Goal: Task Accomplishment & Management: Manage account settings

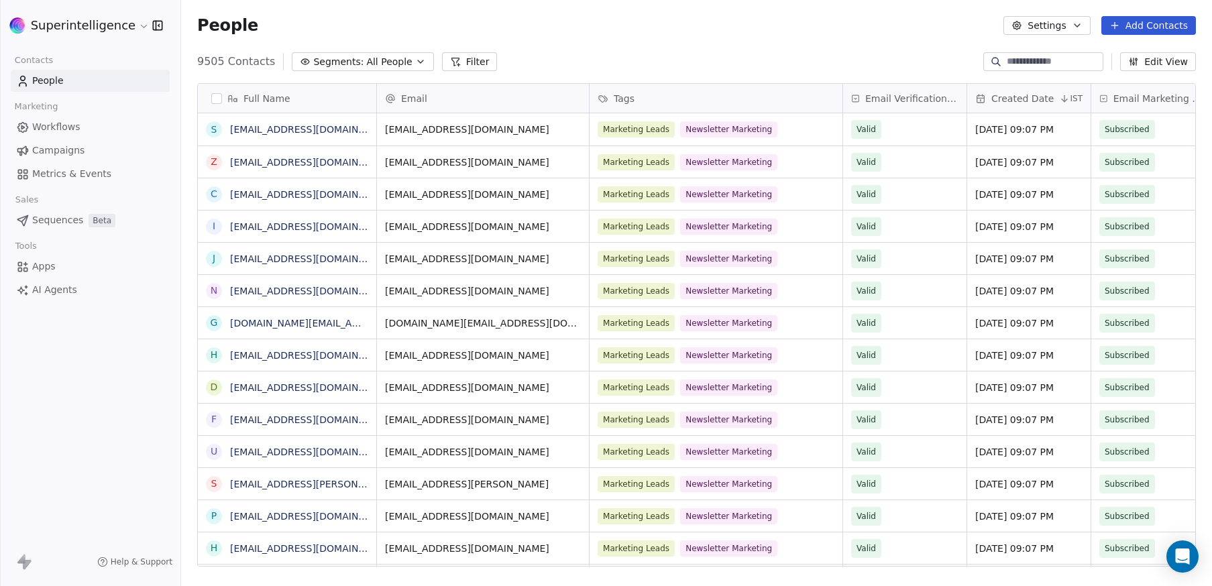
scroll to position [506, 1021]
click at [64, 137] on link "Workflows" at bounding box center [90, 127] width 159 height 22
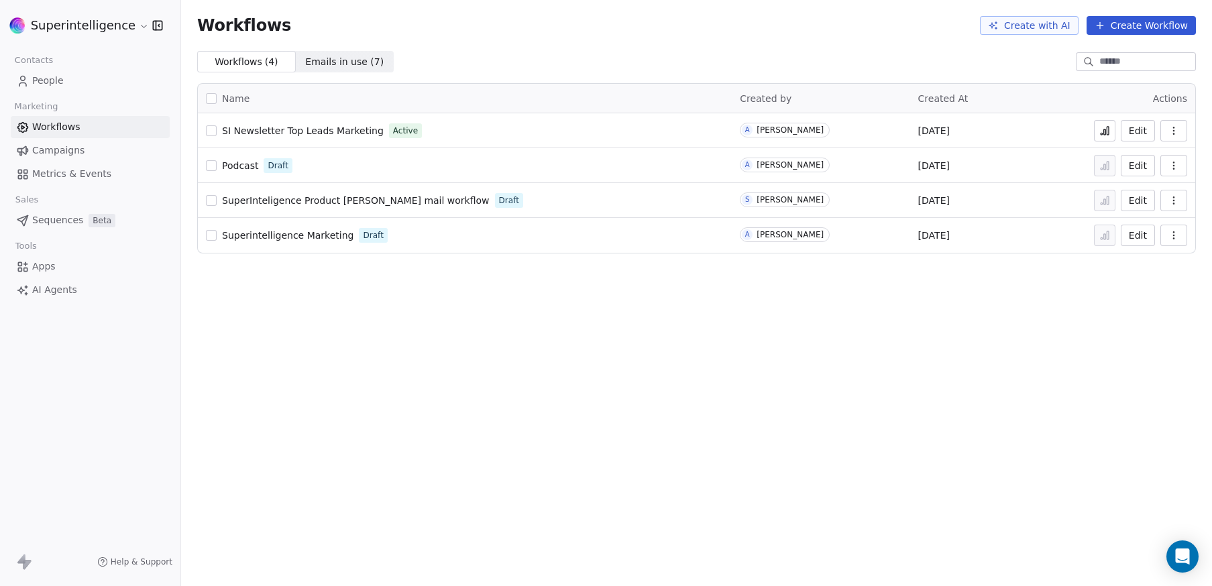
click at [95, 30] on html "Superintelligence Contacts People Marketing Workflows Campaigns Metrics & Event…" at bounding box center [606, 293] width 1212 height 586
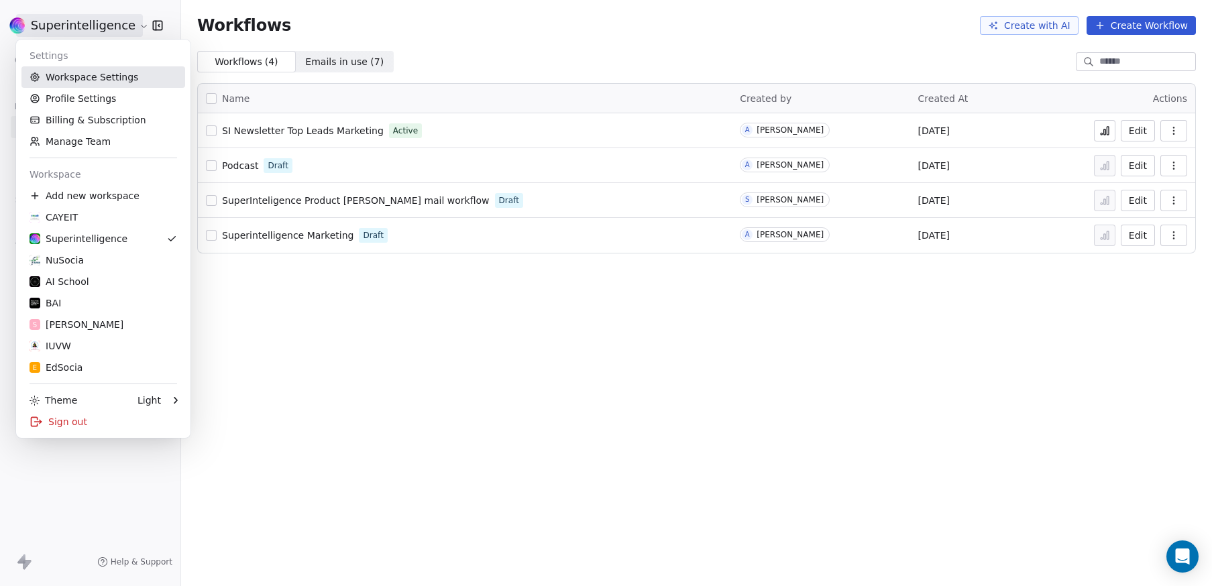
click at [101, 80] on link "Workspace Settings" at bounding box center [103, 76] width 164 height 21
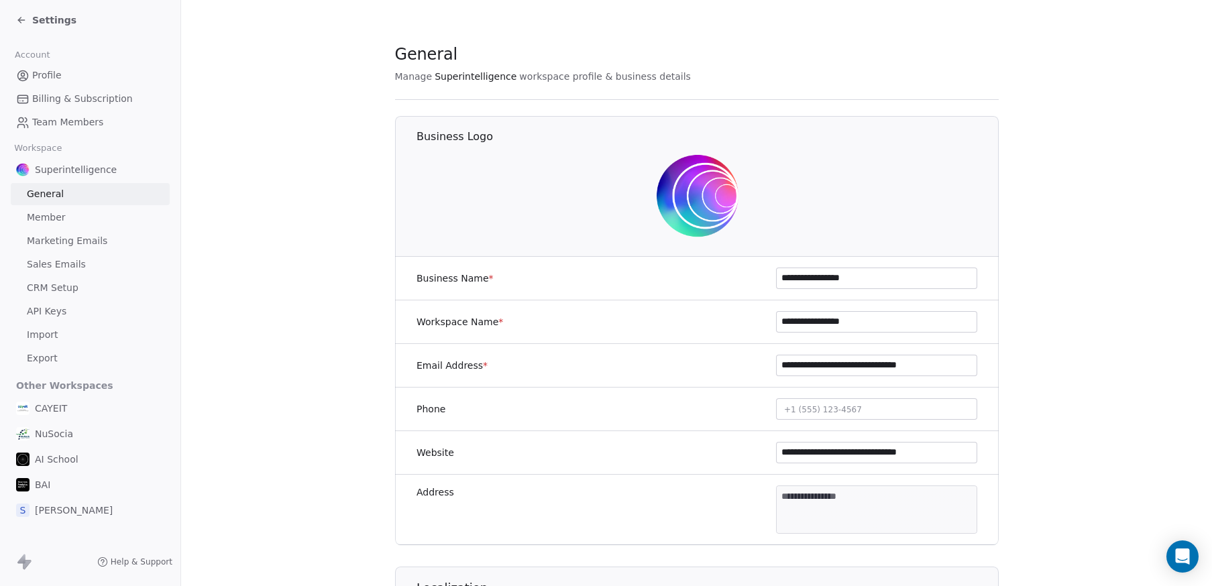
click at [82, 237] on span "Marketing Emails" at bounding box center [67, 241] width 80 height 14
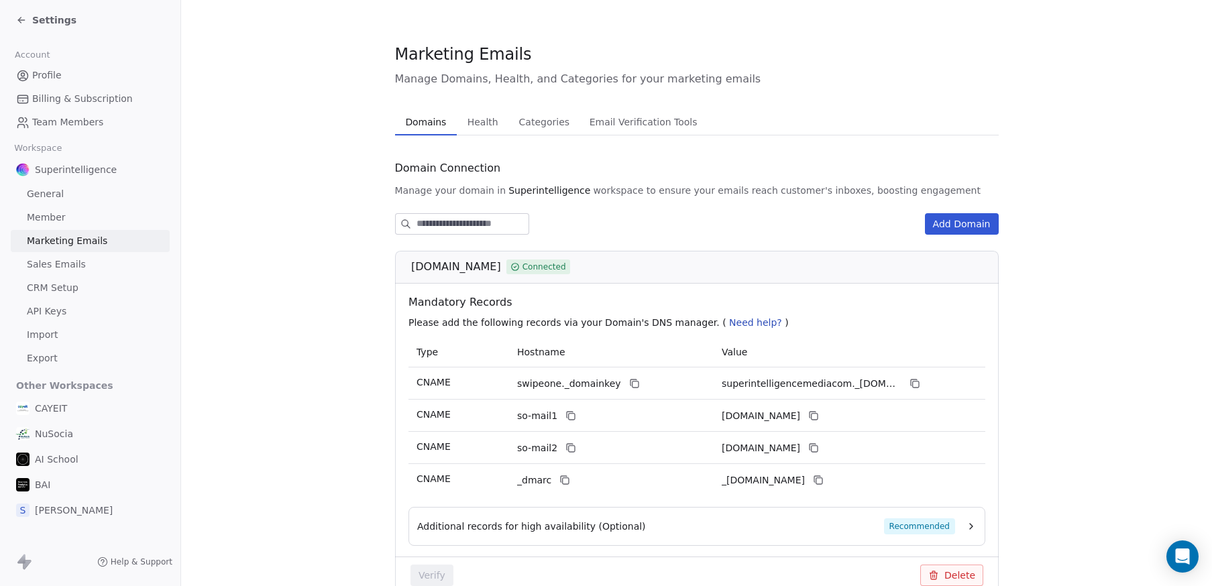
scroll to position [72, 0]
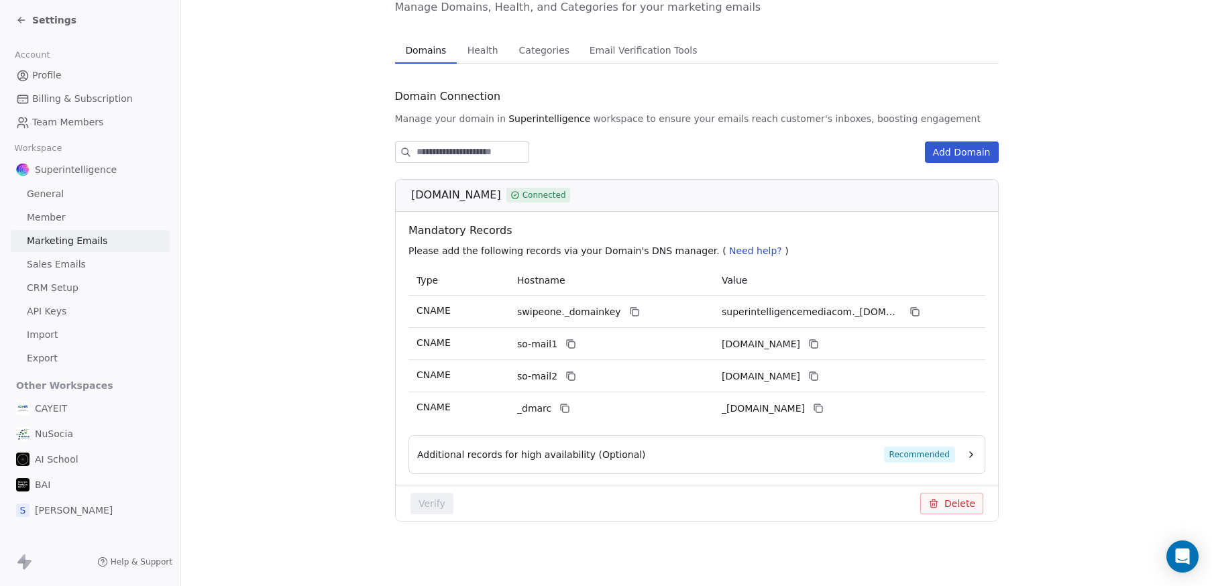
click at [958, 459] on button "Additional records for high availability (Optional) Recommended" at bounding box center [696, 455] width 559 height 16
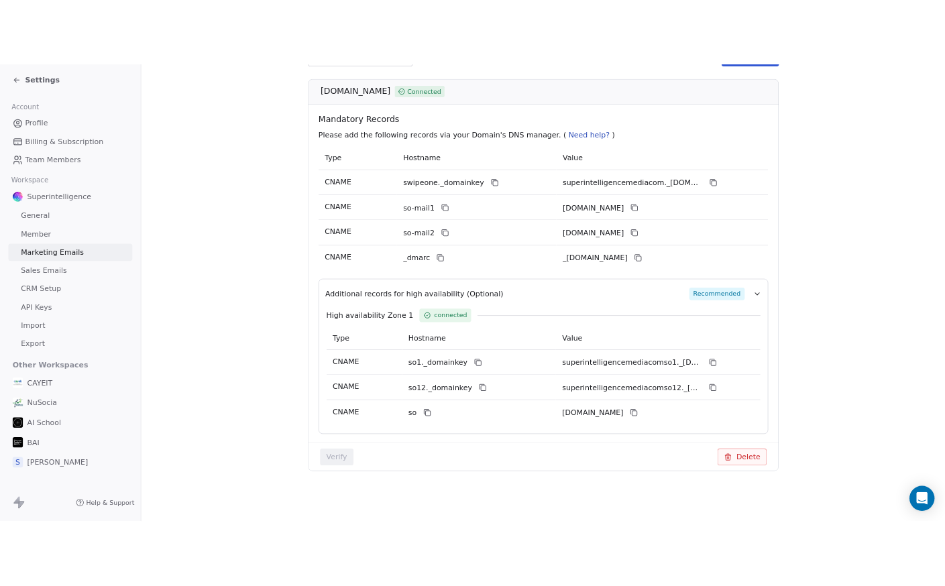
scroll to position [0, 0]
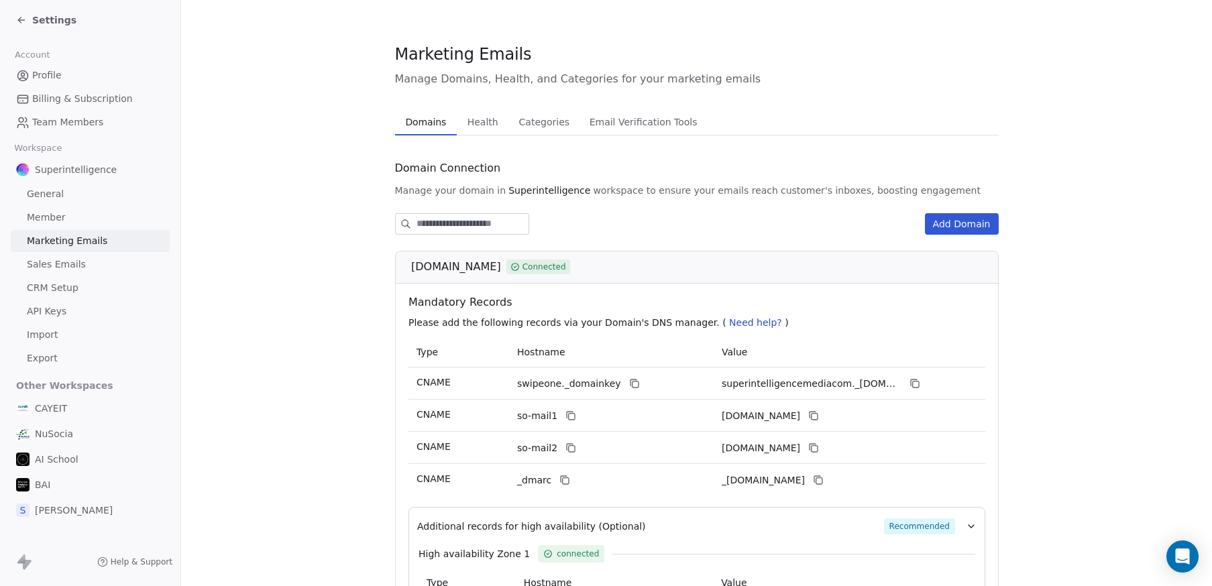
click at [487, 119] on span "Health" at bounding box center [483, 122] width 42 height 19
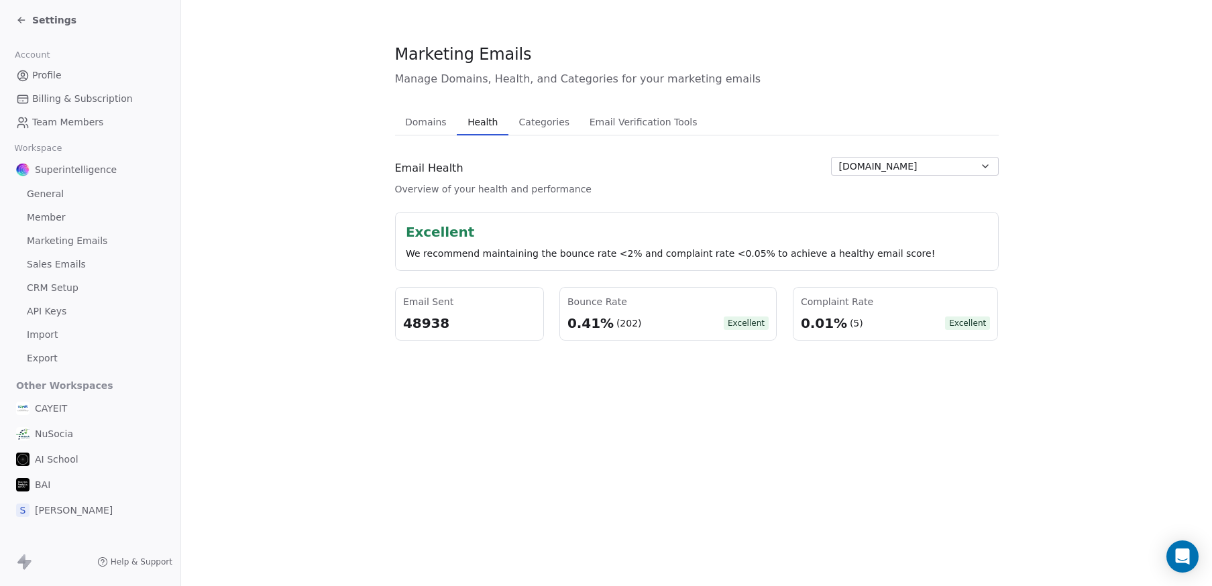
click at [548, 126] on span "Categories" at bounding box center [544, 122] width 61 height 19
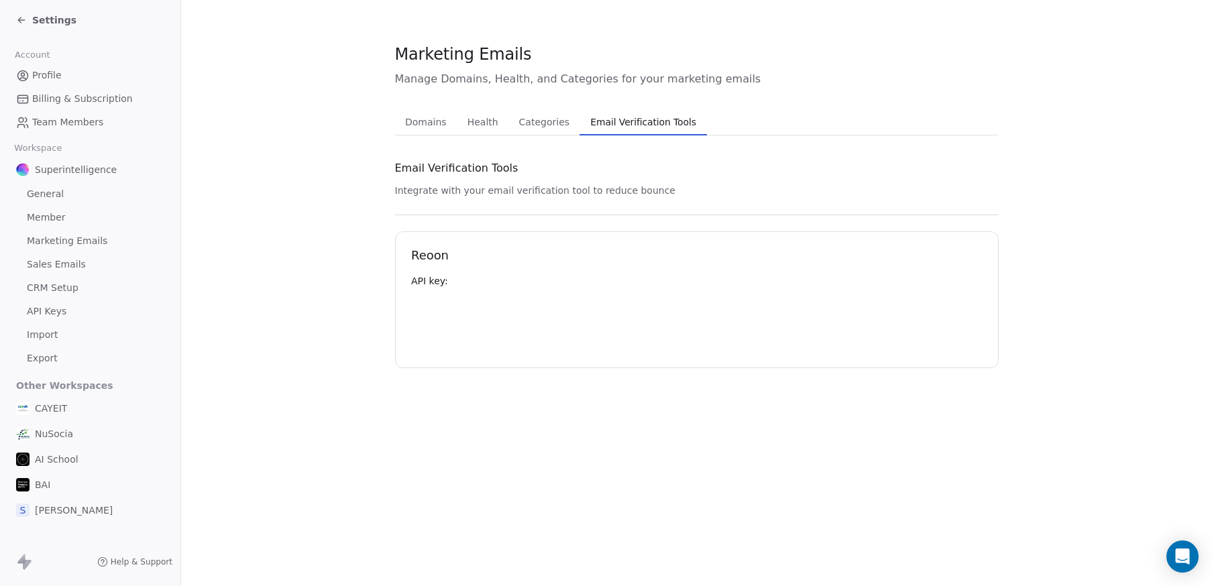
click at [646, 124] on span "Email Verification Tools" at bounding box center [643, 122] width 117 height 19
click at [95, 271] on link "Sales Emails" at bounding box center [90, 264] width 159 height 22
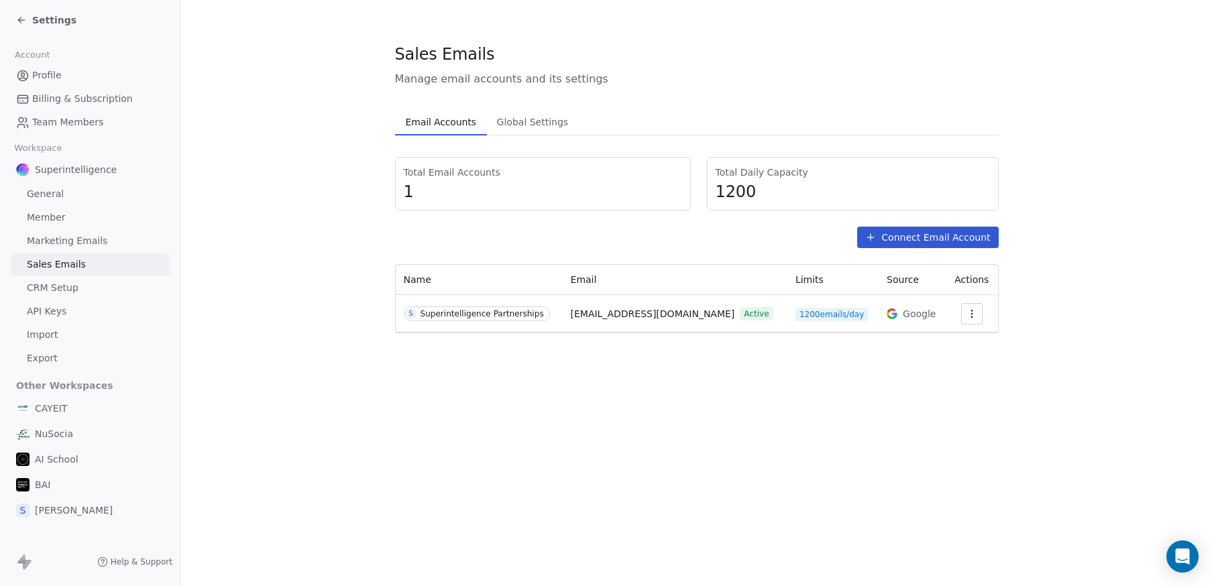
click at [103, 245] on link "Marketing Emails" at bounding box center [90, 241] width 159 height 22
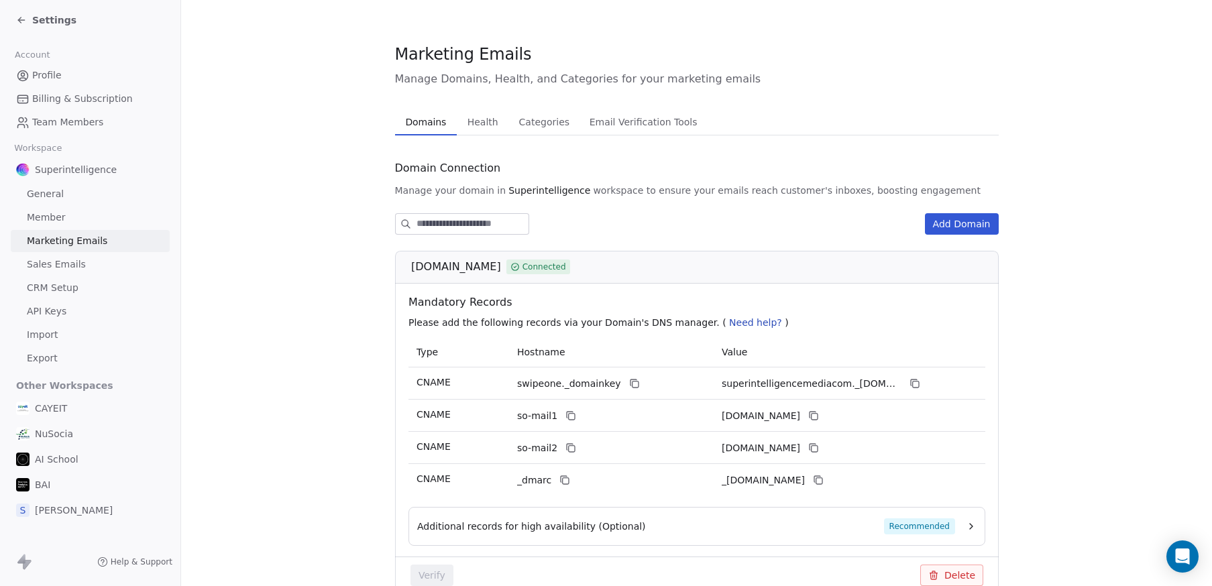
click at [89, 262] on link "Sales Emails" at bounding box center [90, 264] width 159 height 22
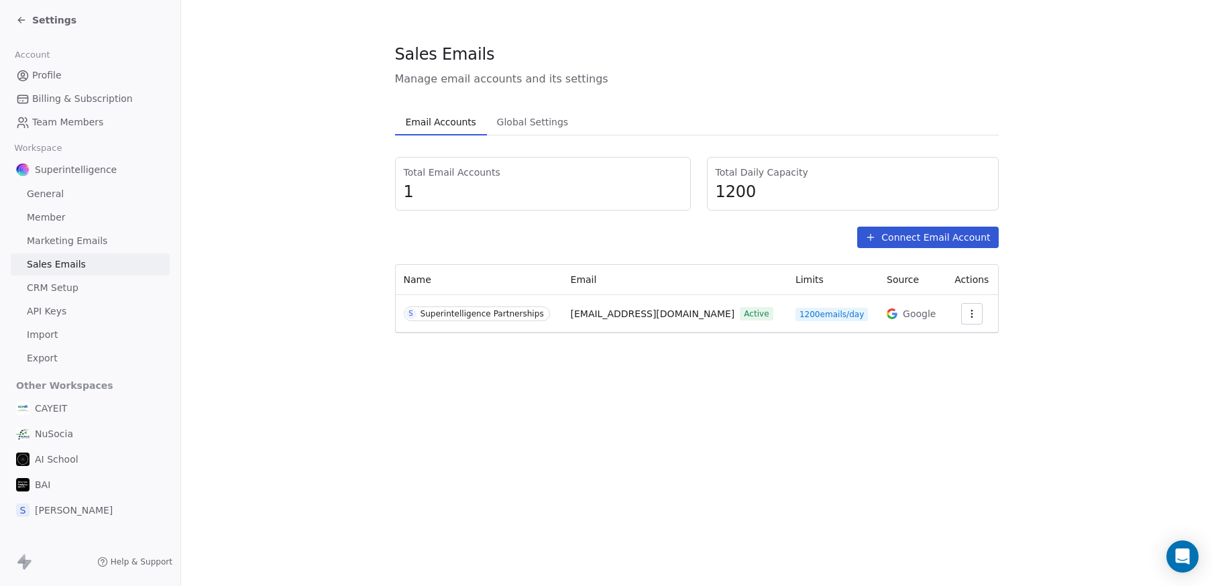
click at [972, 317] on icon "button" at bounding box center [971, 317] width 1 height 1
click at [794, 380] on html "Settings Account Profile Billing & Subscription Team Members Workspace Superint…" at bounding box center [606, 293] width 1212 height 586
click at [534, 129] on span "Global Settings" at bounding box center [533, 122] width 82 height 19
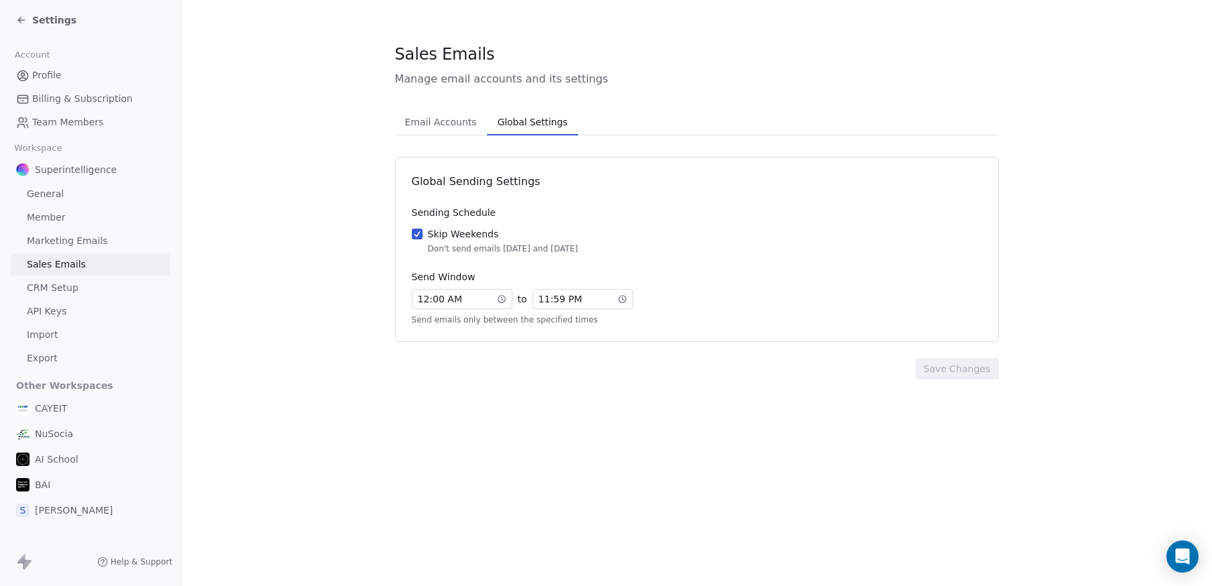
click at [449, 109] on div "Sales Emails Manage email accounts and its settings Email Accounts Email Accoun…" at bounding box center [697, 211] width 604 height 337
click at [449, 125] on span "Email Accounts" at bounding box center [441, 122] width 82 height 19
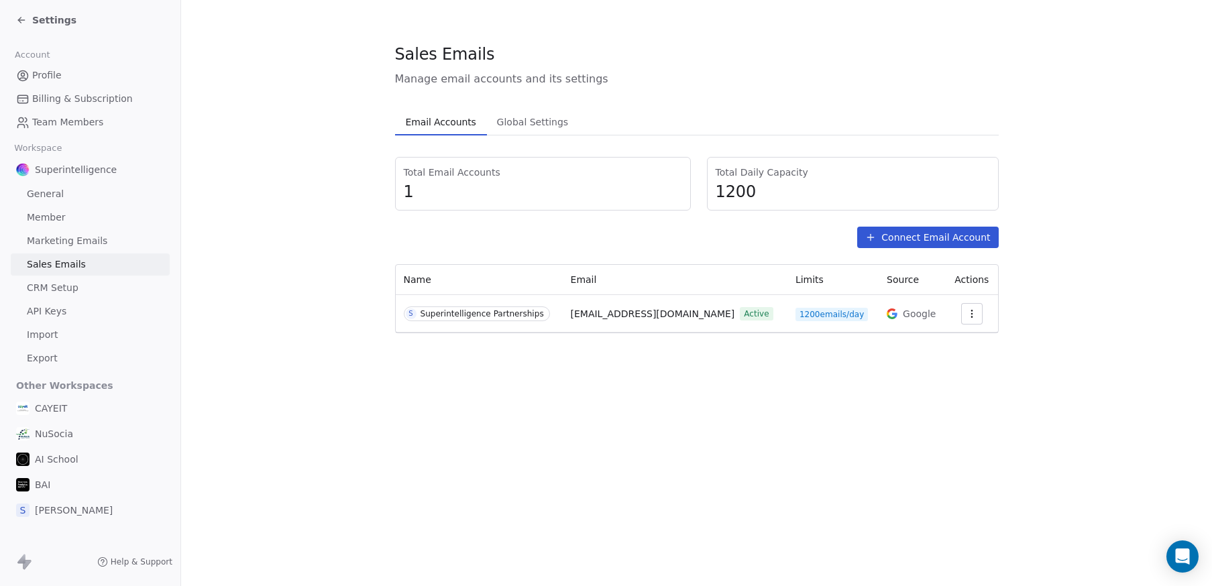
click at [465, 319] on span "S Superintelligence Partnerships" at bounding box center [477, 313] width 146 height 15
click at [971, 317] on icon "button" at bounding box center [971, 313] width 11 height 11
click at [956, 340] on span "Settings" at bounding box center [952, 344] width 38 height 14
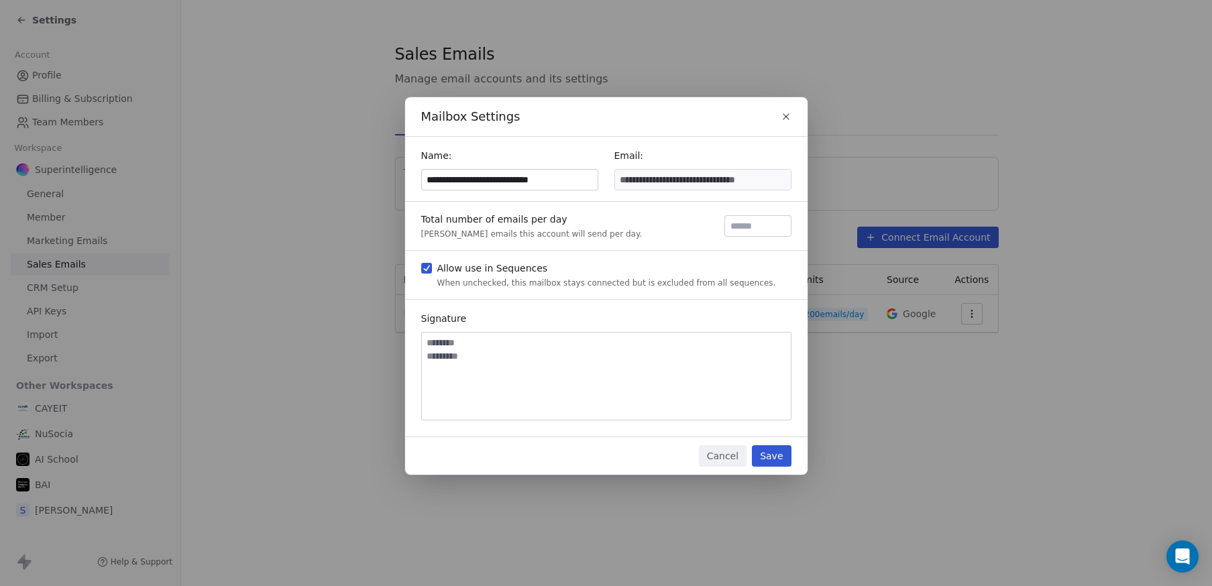
click at [783, 463] on button "Save" at bounding box center [771, 455] width 39 height 21
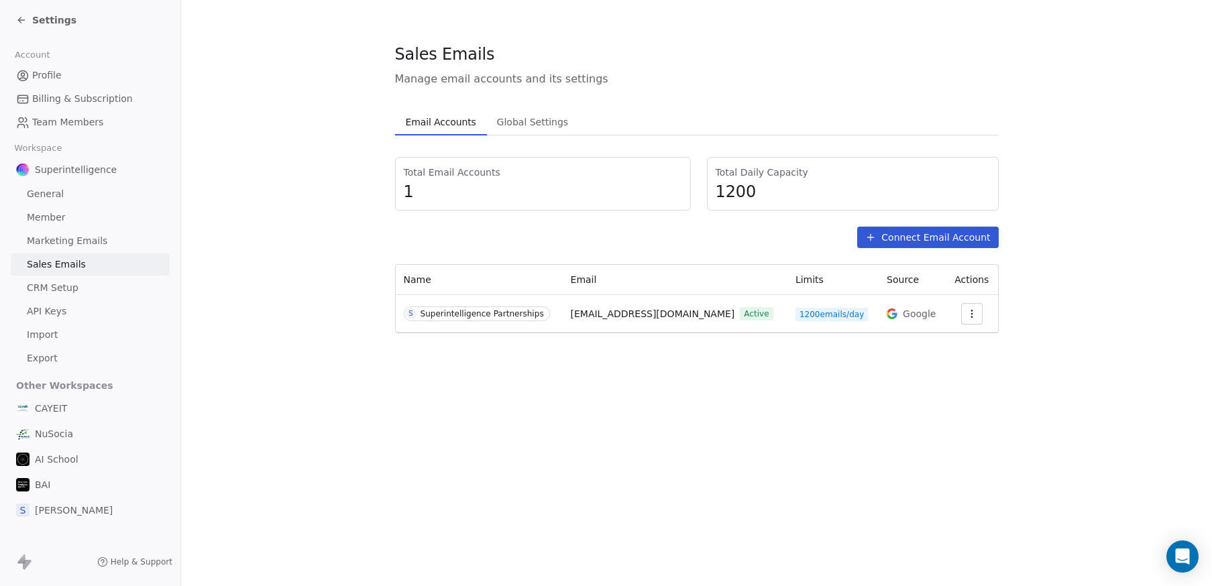
click at [516, 129] on span "Global Settings" at bounding box center [533, 122] width 82 height 19
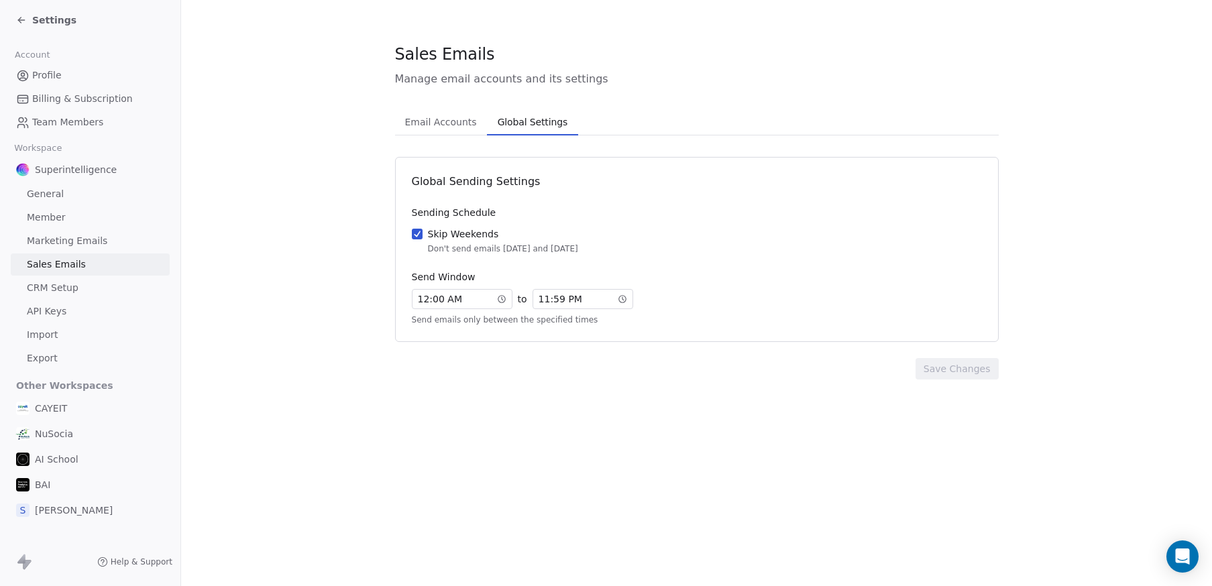
click at [428, 119] on span "Email Accounts" at bounding box center [441, 122] width 82 height 19
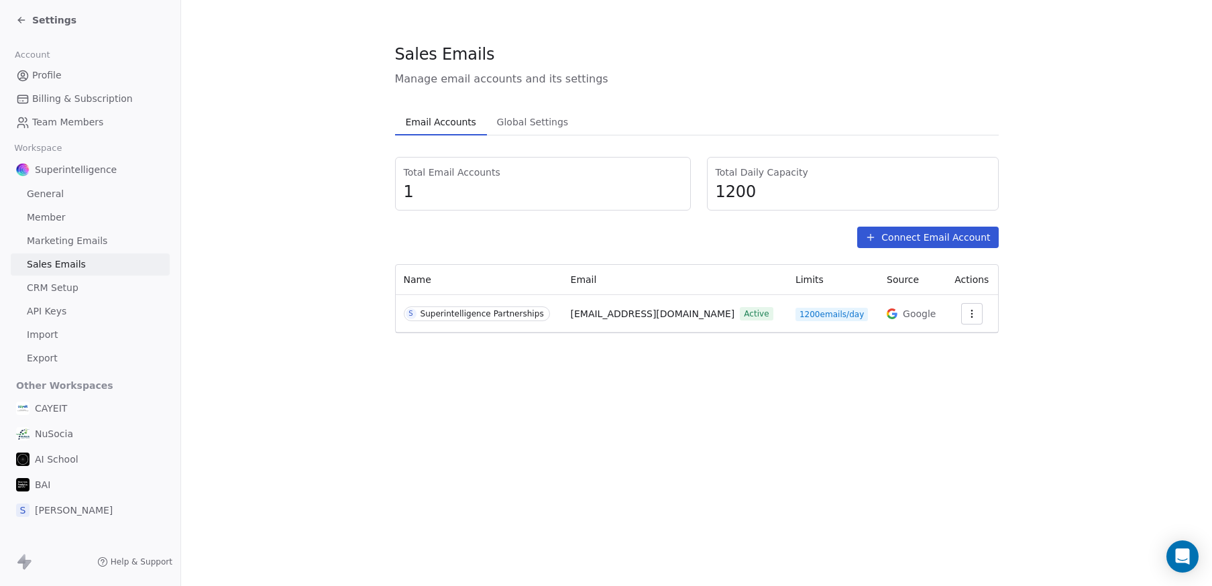
click at [972, 317] on icon "button" at bounding box center [971, 317] width 1 height 1
click at [803, 374] on html "Settings Account Profile Billing & Subscription Team Members Workspace Superint…" at bounding box center [606, 293] width 1212 height 586
click at [435, 310] on div "Superintelligence Partnerships" at bounding box center [481, 313] width 123 height 9
click at [946, 237] on button "Connect Email Account" at bounding box center [927, 237] width 141 height 21
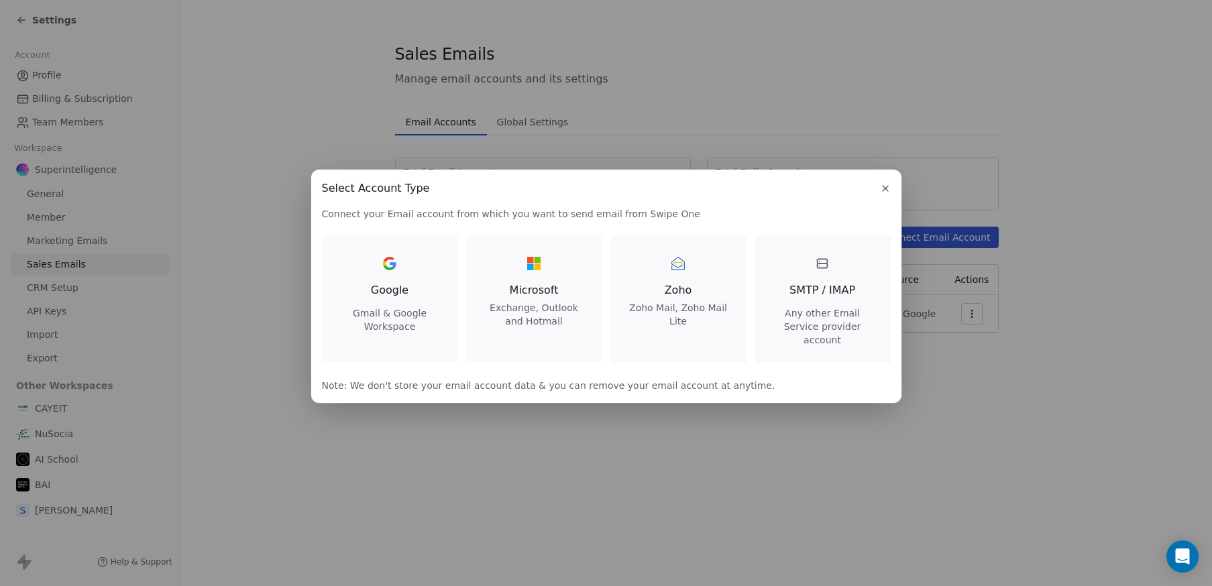
click at [885, 194] on icon "button" at bounding box center [885, 188] width 11 height 11
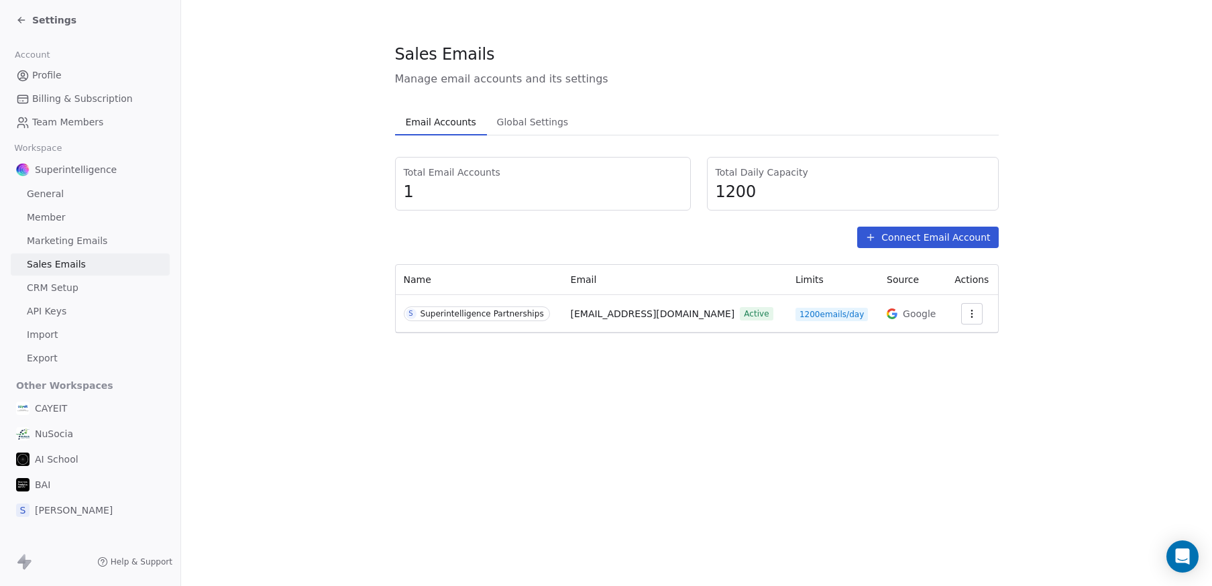
click at [737, 359] on section "Sales Emails Manage email accounts and its settings Email Accounts Email Accoun…" at bounding box center [696, 188] width 1031 height 376
click at [423, 314] on div "Superintelligence Partnerships" at bounding box center [481, 313] width 123 height 9
click at [469, 365] on section "Sales Emails Manage email accounts and its settings Email Accounts Email Accoun…" at bounding box center [696, 188] width 1031 height 376
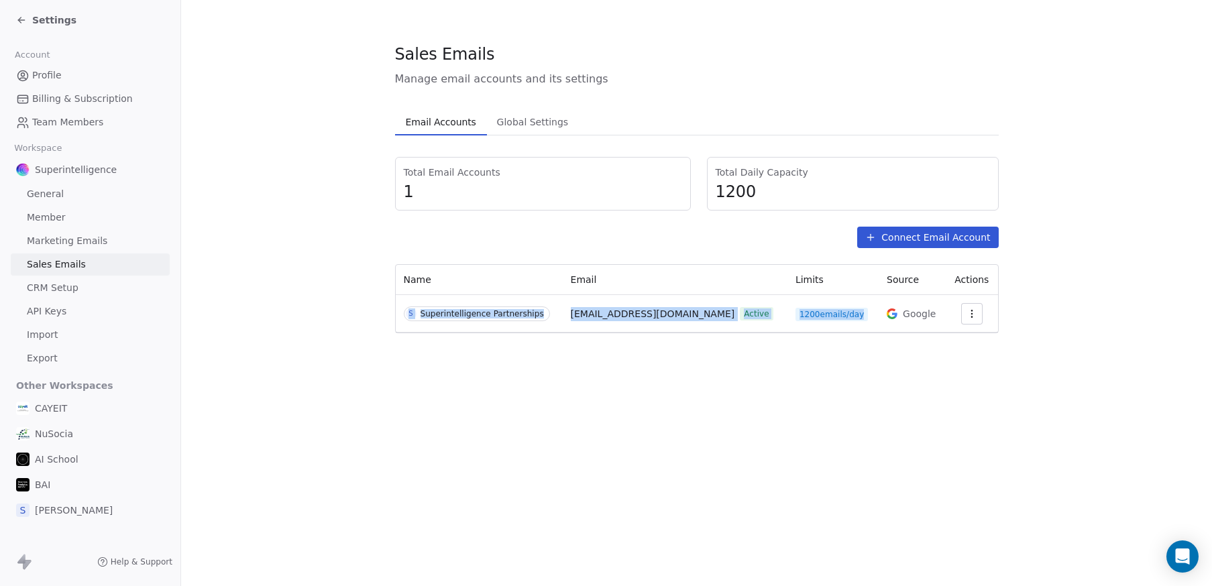
drag, startPoint x: 932, startPoint y: 314, endPoint x: 394, endPoint y: 308, distance: 538.5
click at [396, 308] on div "Name Email Limits Source Actions S Superintelligence Partnerships [EMAIL_ADDRES…" at bounding box center [697, 299] width 602 height 68
click at [438, 395] on div "Sales Emails Manage email accounts and its settings Email Accounts Email Accoun…" at bounding box center [696, 293] width 1031 height 586
click at [966, 321] on button "button" at bounding box center [971, 313] width 21 height 21
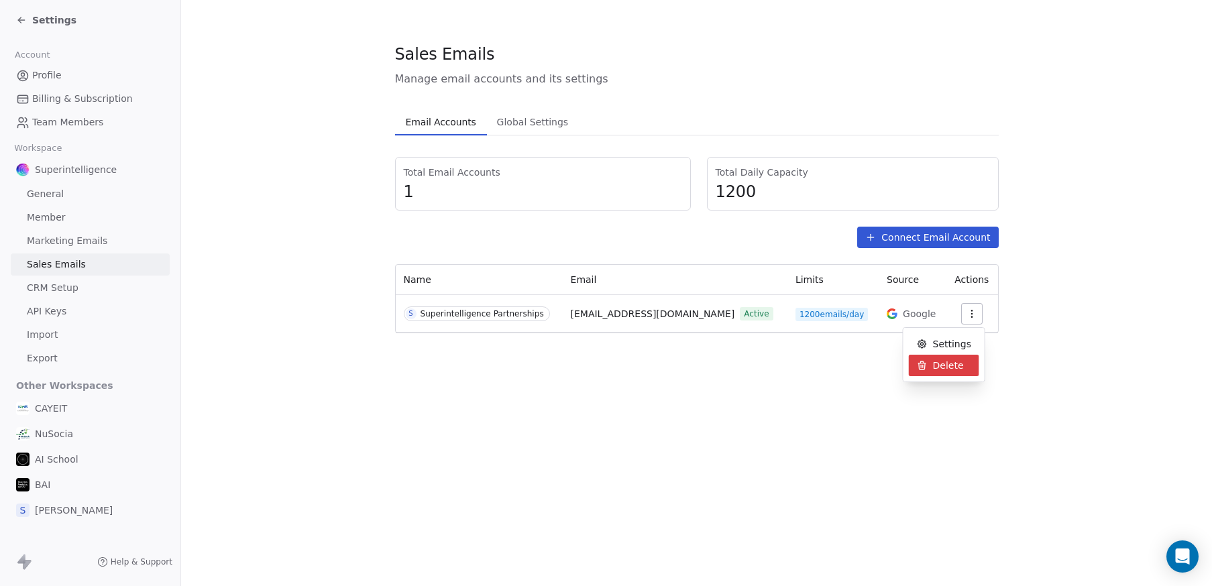
click at [578, 435] on html "Settings Account Profile Billing & Subscription Team Members Workspace Superint…" at bounding box center [606, 293] width 1212 height 586
click at [532, 110] on button "Global Settings Global Settings" at bounding box center [532, 122] width 91 height 27
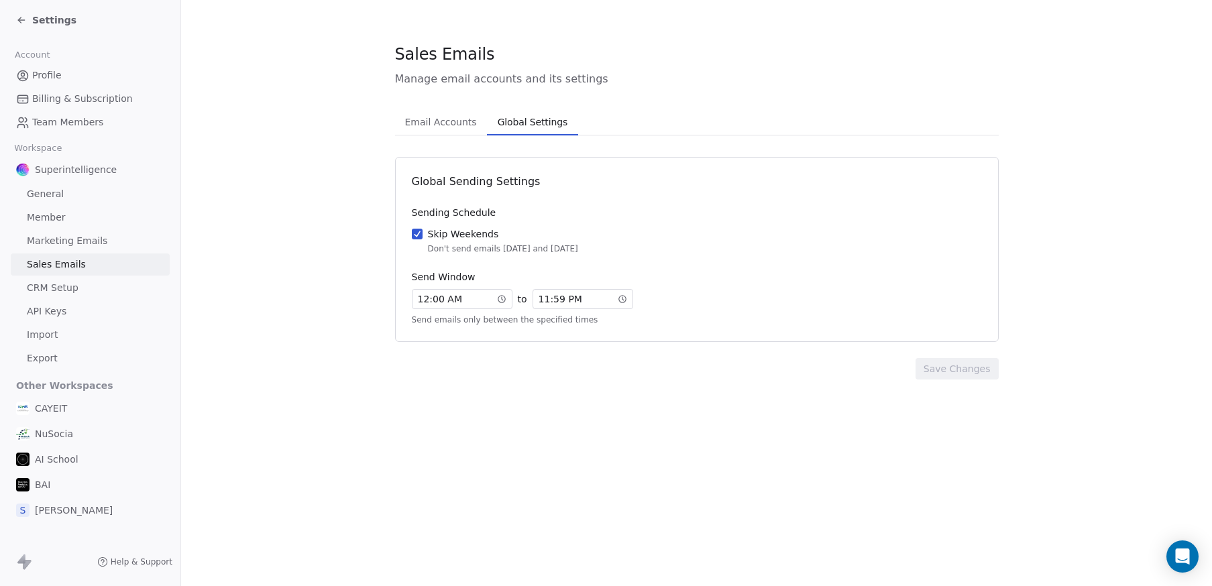
click at [429, 127] on span "Email Accounts" at bounding box center [441, 122] width 82 height 19
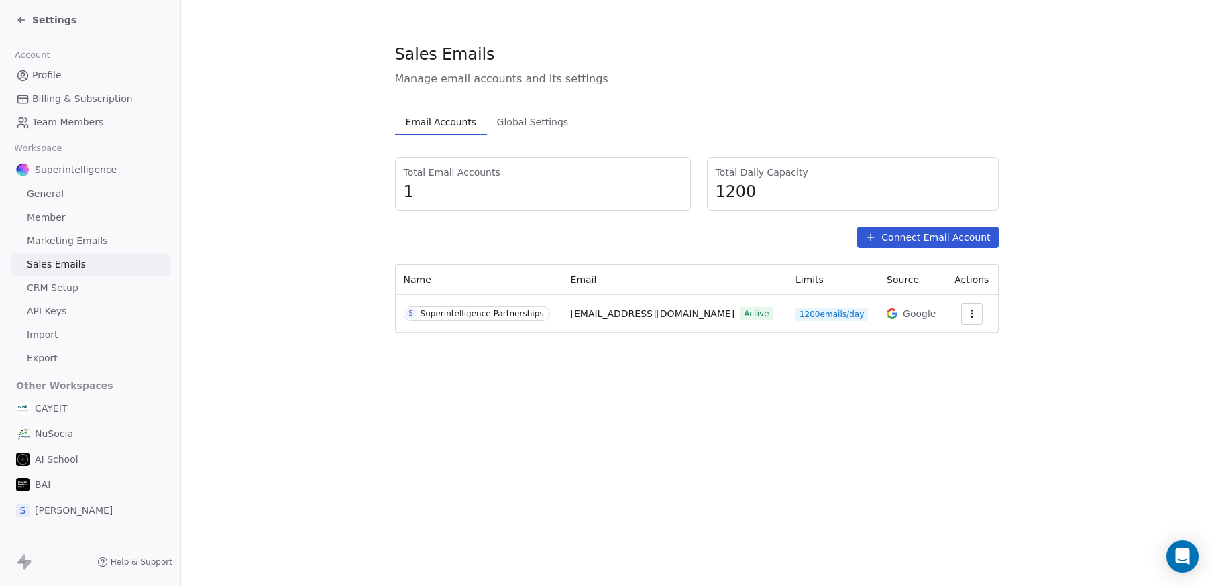
click at [127, 308] on link "API Keys" at bounding box center [90, 311] width 159 height 22
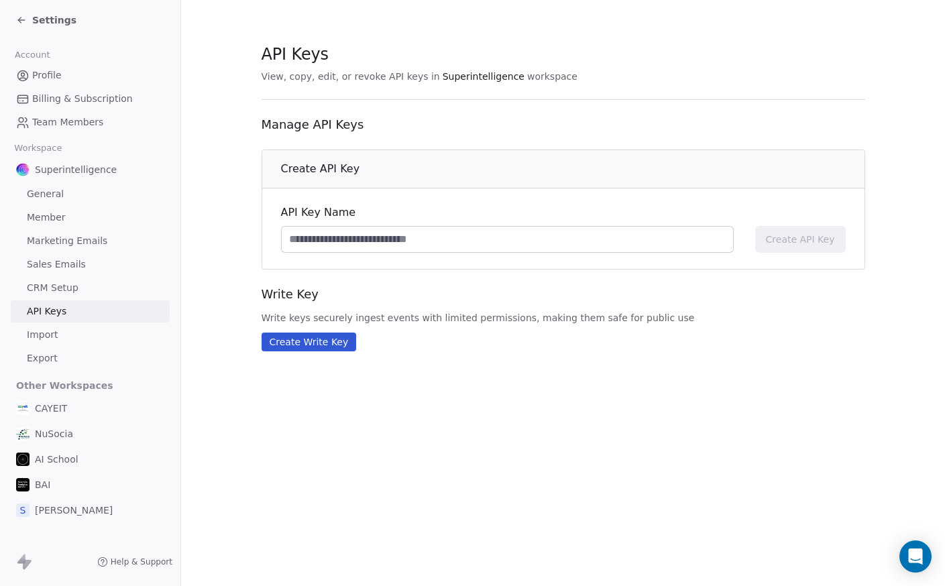
click at [94, 331] on link "Import" at bounding box center [90, 335] width 159 height 22
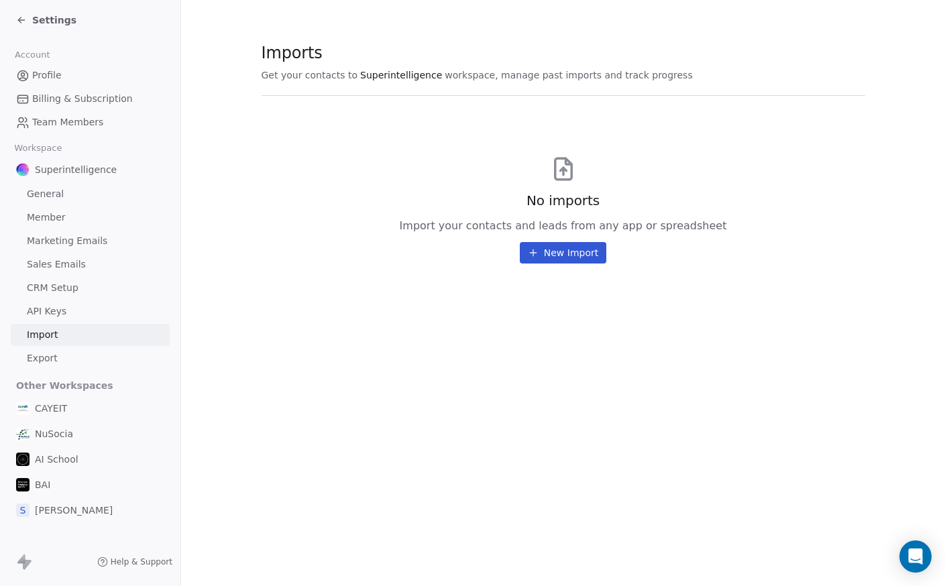
click at [97, 356] on link "Export" at bounding box center [90, 358] width 159 height 22
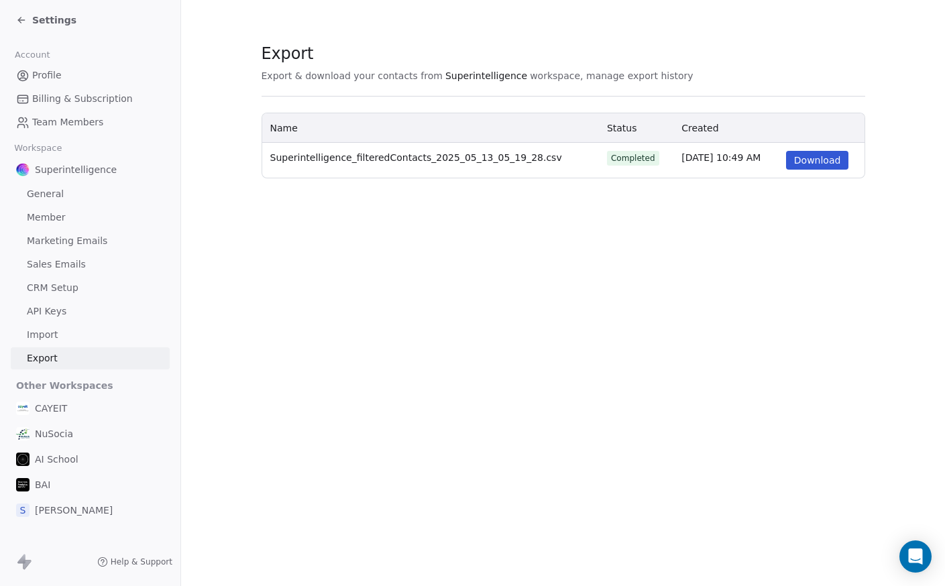
click at [86, 259] on link "Sales Emails" at bounding box center [90, 264] width 159 height 22
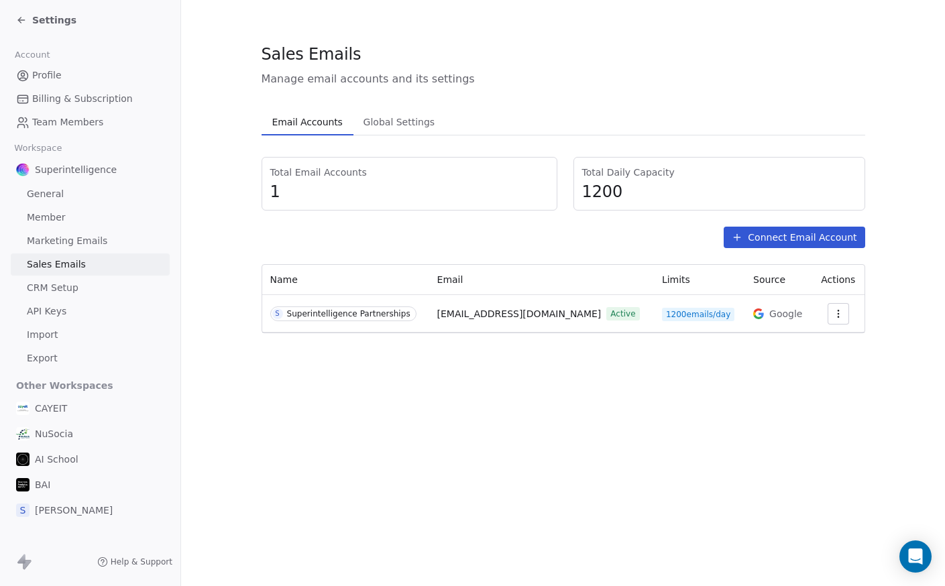
click at [68, 237] on span "Marketing Emails" at bounding box center [67, 241] width 80 height 14
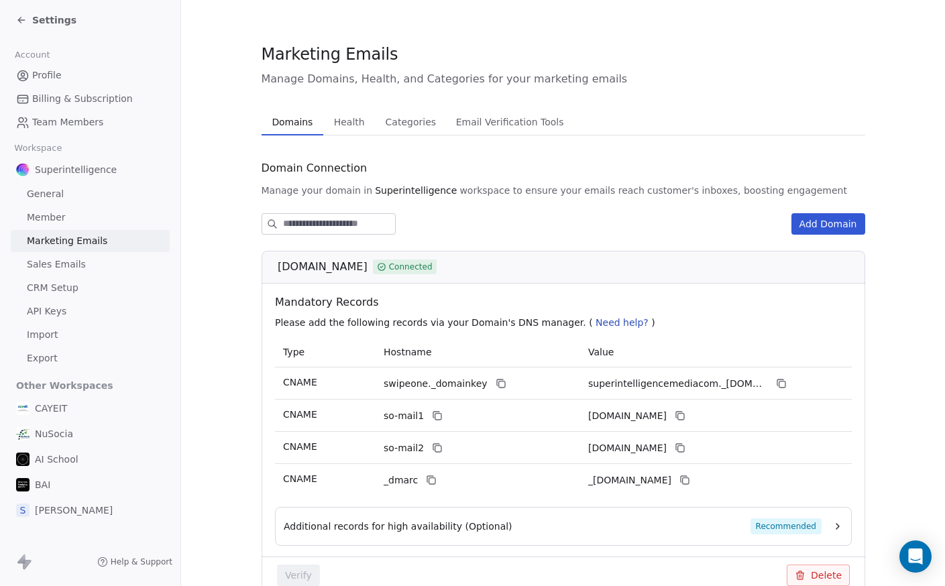
scroll to position [72, 0]
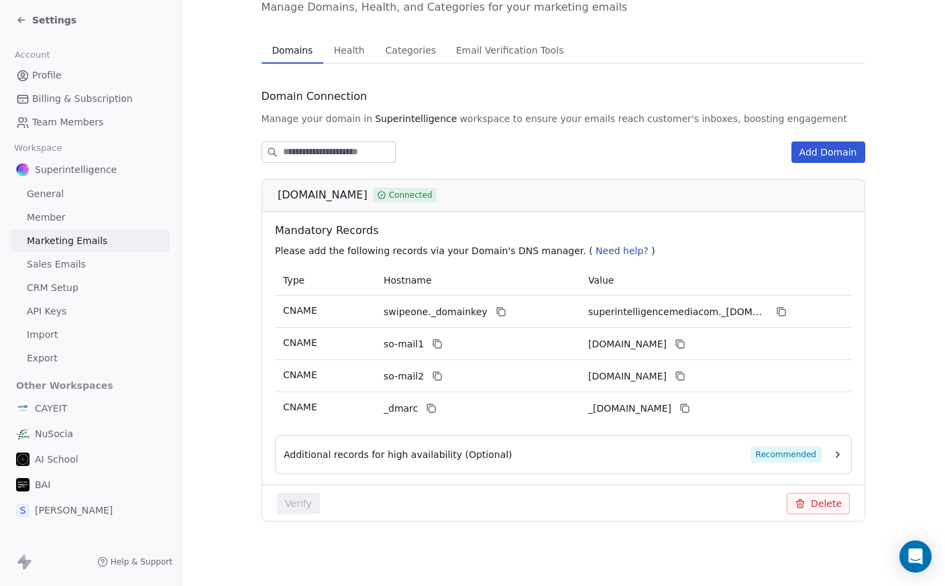
click at [628, 459] on div "Additional records for high availability (Optional) Recommended" at bounding box center [553, 455] width 538 height 16
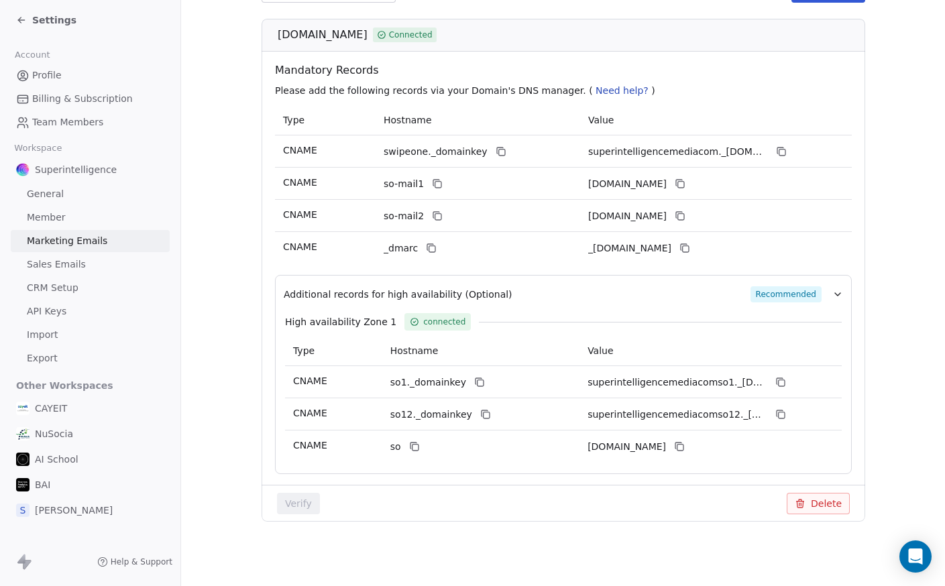
scroll to position [0, 0]
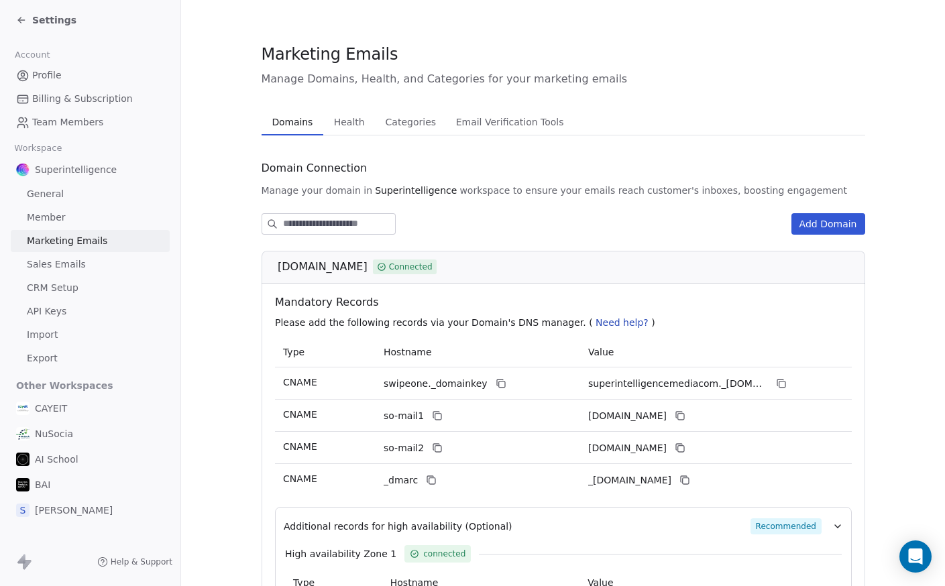
click at [344, 130] on span "Health" at bounding box center [350, 122] width 42 height 19
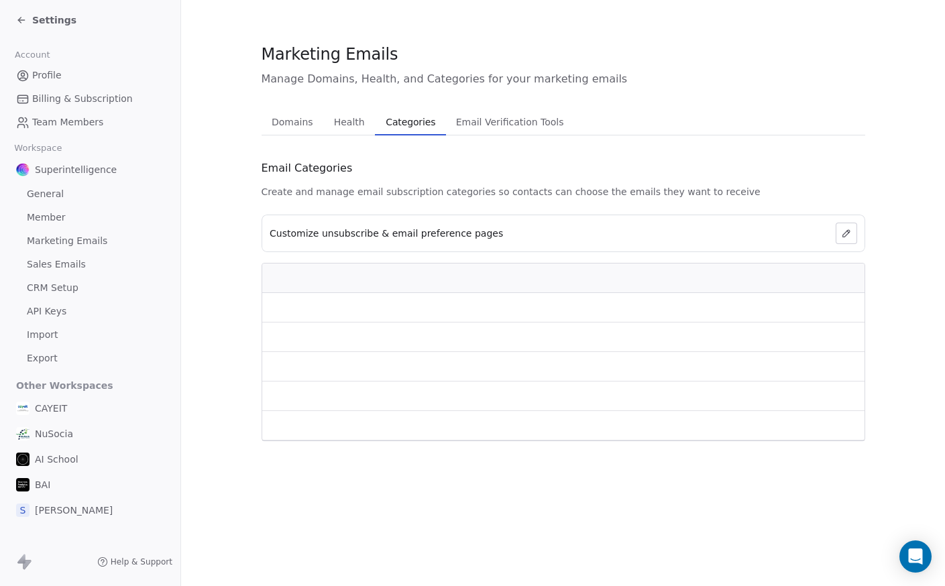
click at [394, 125] on span "Categories" at bounding box center [410, 122] width 60 height 19
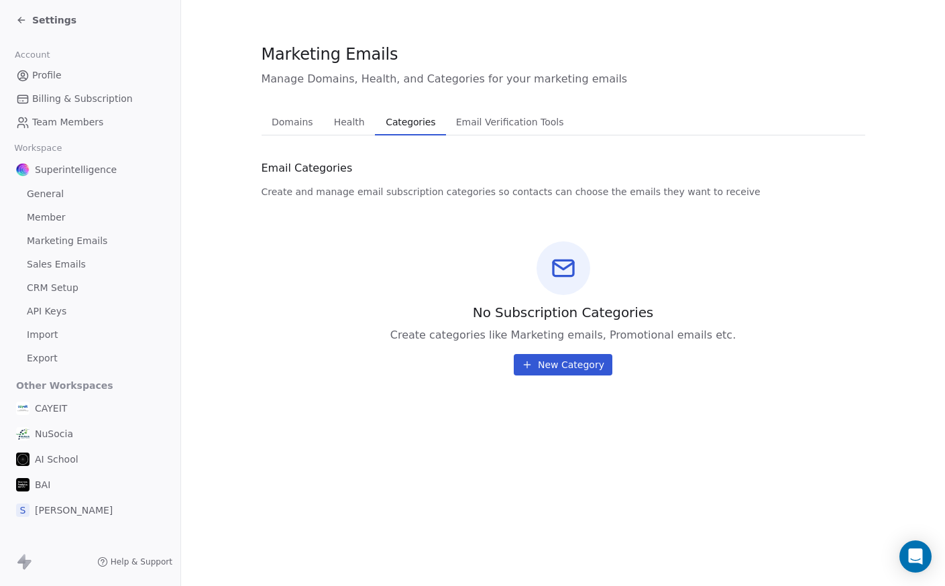
click at [385, 112] on button "Categories Categories" at bounding box center [410, 122] width 71 height 27
click at [324, 121] on button "Health Health" at bounding box center [349, 122] width 52 height 27
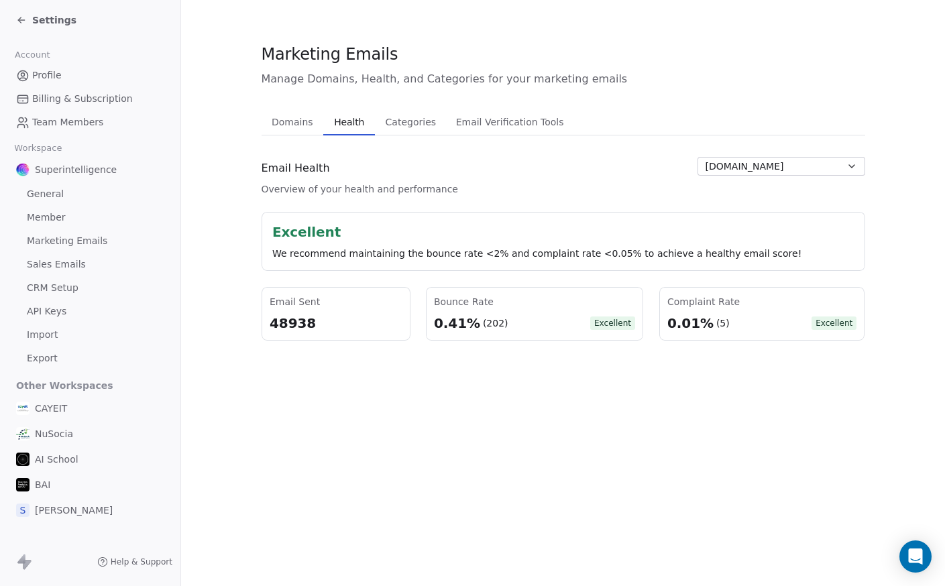
click at [541, 121] on span "Email Verification Tools" at bounding box center [510, 122] width 119 height 19
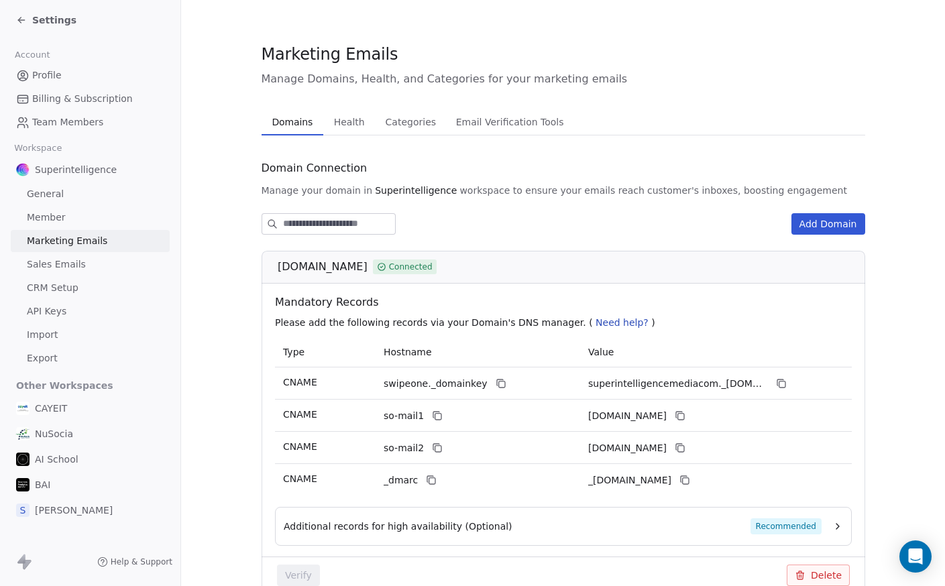
click at [284, 126] on span "Domains" at bounding box center [292, 122] width 52 height 19
click at [79, 269] on span "Sales Emails" at bounding box center [56, 265] width 59 height 14
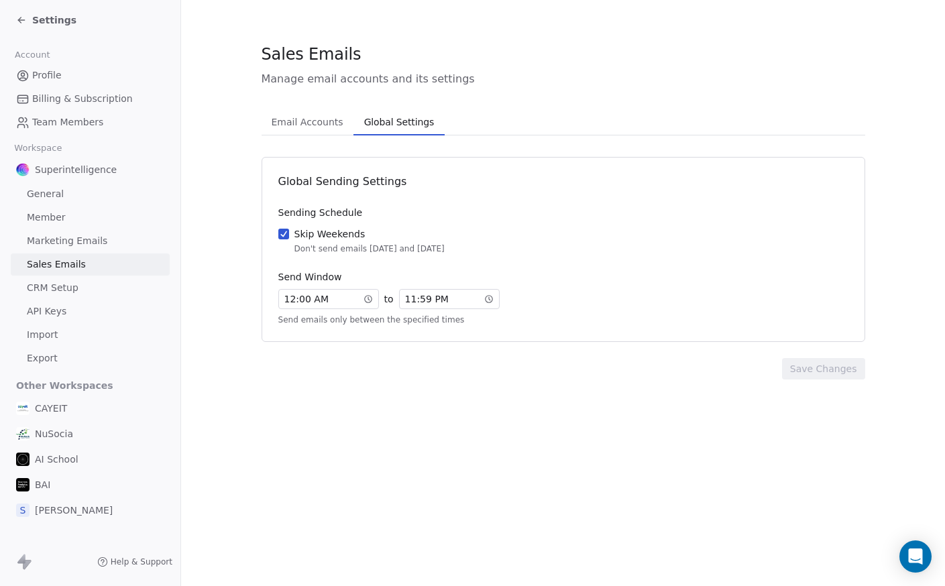
click at [399, 115] on span "Global Settings" at bounding box center [399, 122] width 80 height 19
click at [301, 131] on span "Email Accounts" at bounding box center [307, 122] width 82 height 19
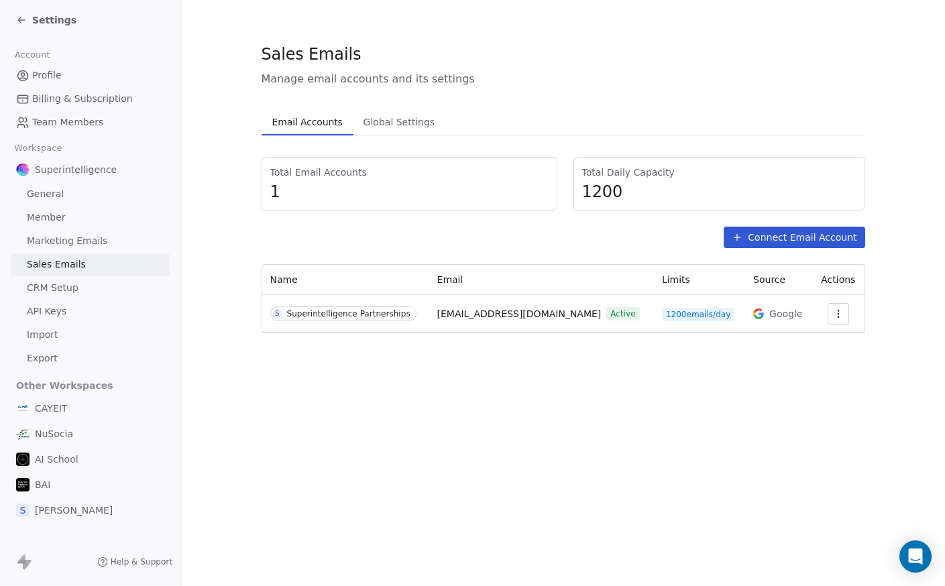
click at [834, 312] on icon "button" at bounding box center [838, 313] width 11 height 11
click at [716, 317] on html "Settings Account Profile Billing & Subscription Team Members Workspace Superint…" at bounding box center [472, 293] width 945 height 586
click at [838, 317] on icon "button" at bounding box center [838, 317] width 1 height 1
click at [800, 339] on span "Settings" at bounding box center [818, 344] width 38 height 14
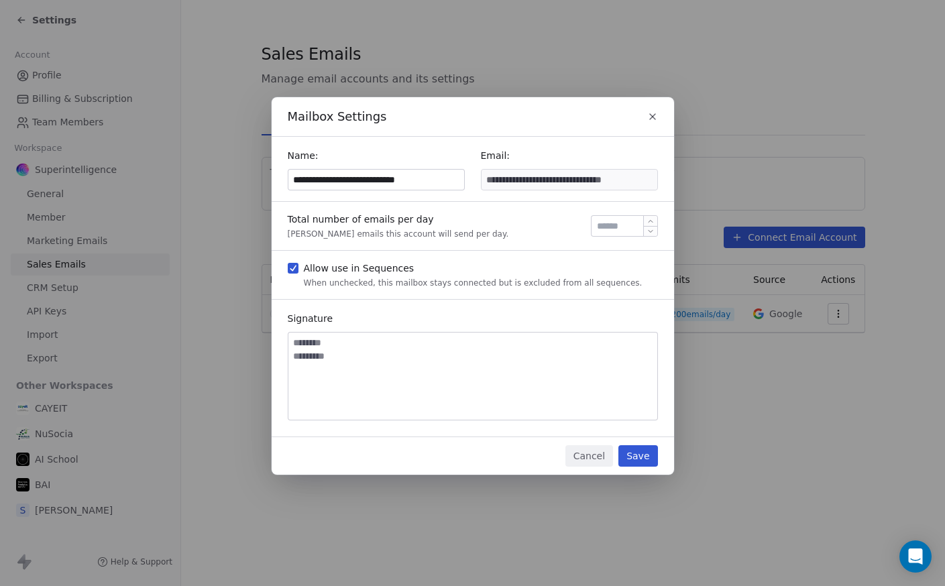
click at [606, 223] on input "****" at bounding box center [624, 226] width 60 height 10
type input "***"
click at [634, 454] on button "Save" at bounding box center [637, 455] width 39 height 21
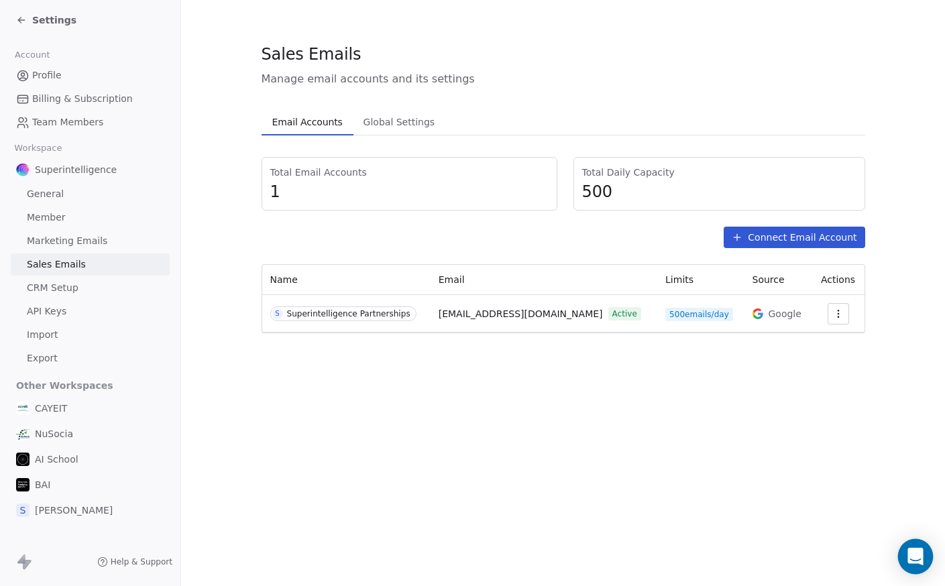
click at [906, 551] on div "Open Intercom Messenger" at bounding box center [916, 557] width 36 height 36
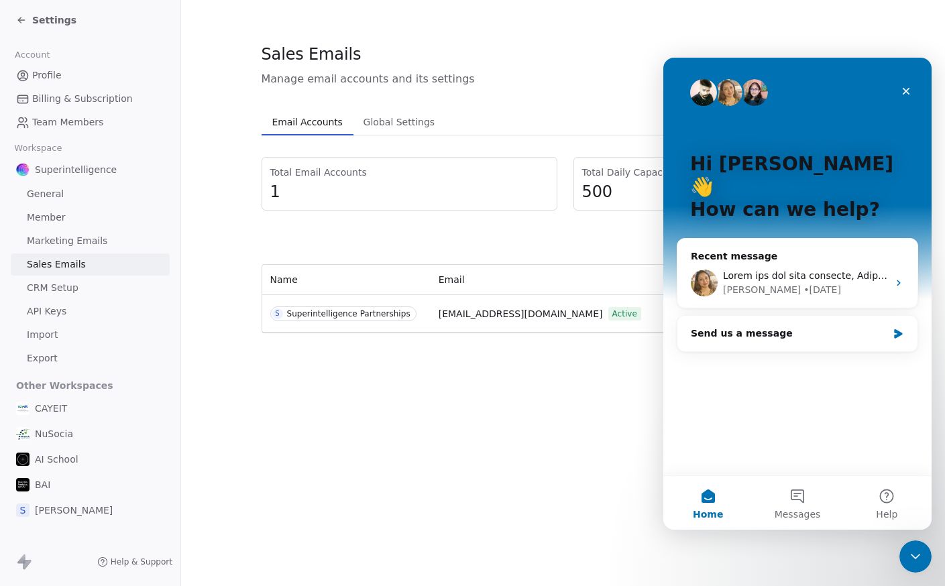
drag, startPoint x: 598, startPoint y: 317, endPoint x: 478, endPoint y: 317, distance: 119.4
click at [478, 317] on span "[EMAIL_ADDRESS][DOMAIN_NAME]" at bounding box center [521, 314] width 164 height 14
copy span "[DOMAIN_NAME]"
click at [824, 327] on div "Send us a message" at bounding box center [789, 334] width 196 height 14
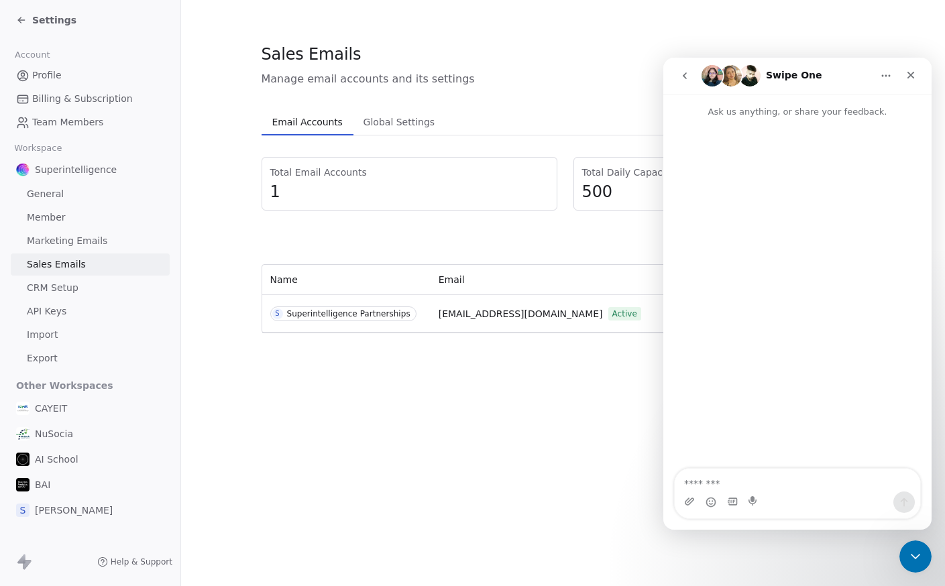
click at [734, 490] on textarea "Message…" at bounding box center [797, 480] width 245 height 23
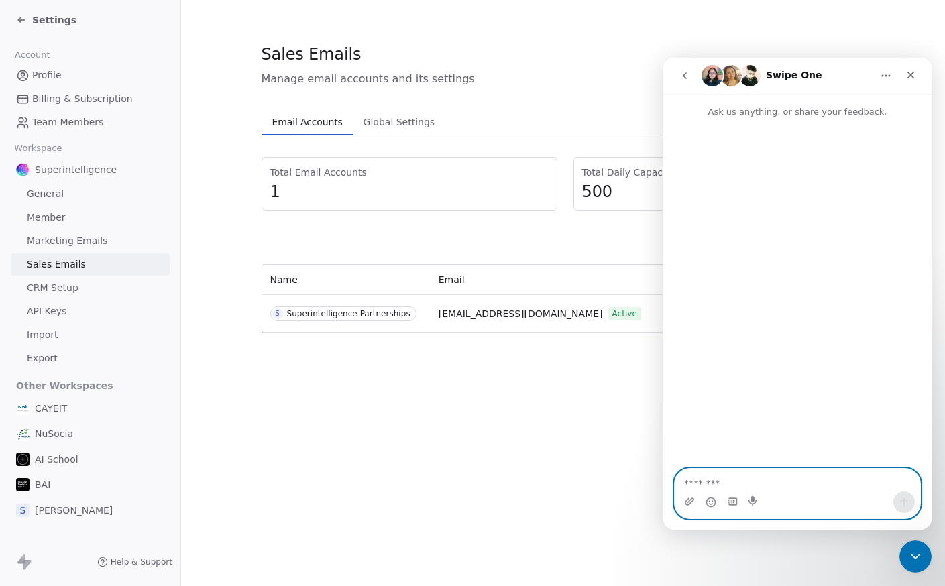
click at [706, 478] on textarea "Message…" at bounding box center [797, 480] width 245 height 23
paste textarea "**********"
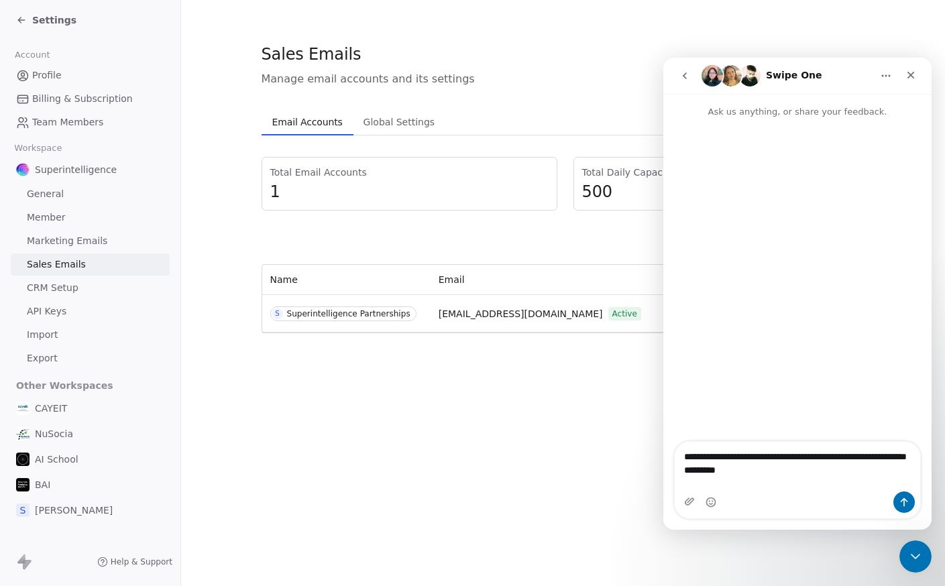
click at [539, 313] on span "[EMAIL_ADDRESS][DOMAIN_NAME]" at bounding box center [521, 314] width 164 height 14
drag, startPoint x: 480, startPoint y: 317, endPoint x: 593, endPoint y: 314, distance: 113.4
click at [593, 314] on span "[EMAIL_ADDRESS][DOMAIN_NAME]" at bounding box center [521, 314] width 164 height 14
drag, startPoint x: 479, startPoint y: 315, endPoint x: 604, endPoint y: 327, distance: 125.3
click at [600, 313] on div "[EMAIL_ADDRESS][DOMAIN_NAME] Active" at bounding box center [544, 314] width 211 height 14
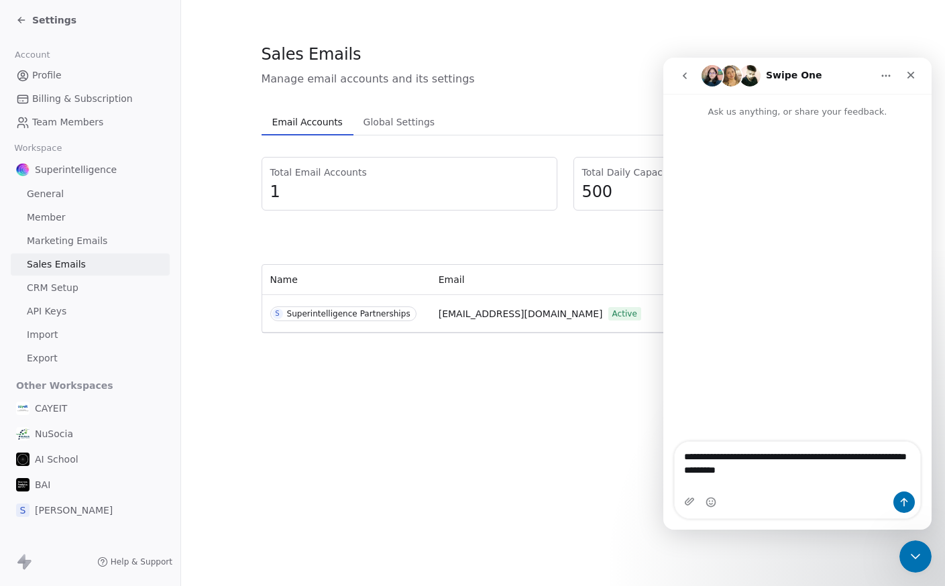
copy span "[DOMAIN_NAME]"
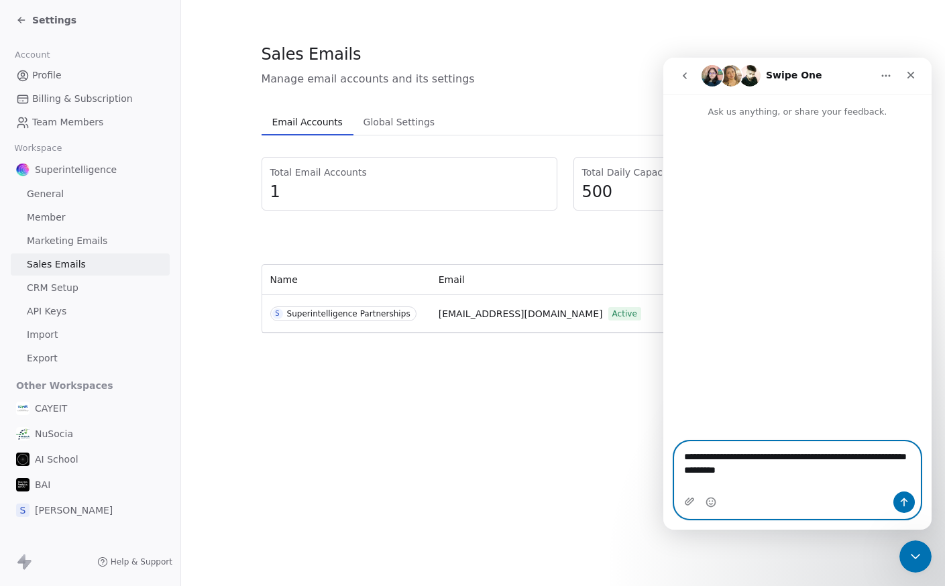
click at [792, 490] on textarea "**********" at bounding box center [797, 467] width 245 height 50
type textarea "**********"
click at [909, 501] on icon "Send a message…" at bounding box center [904, 502] width 11 height 11
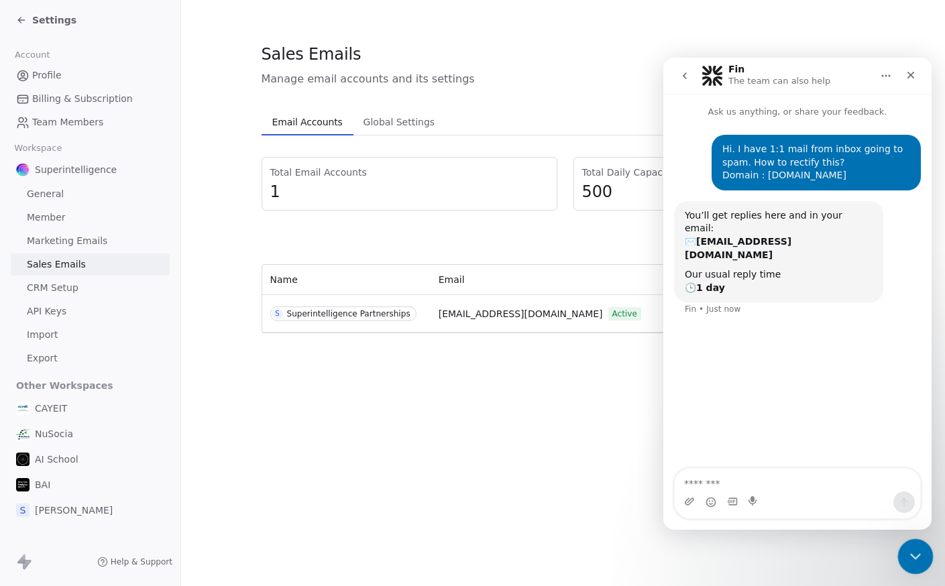
click at [919, 557] on icon "Close Intercom Messenger" at bounding box center [913, 555] width 16 height 16
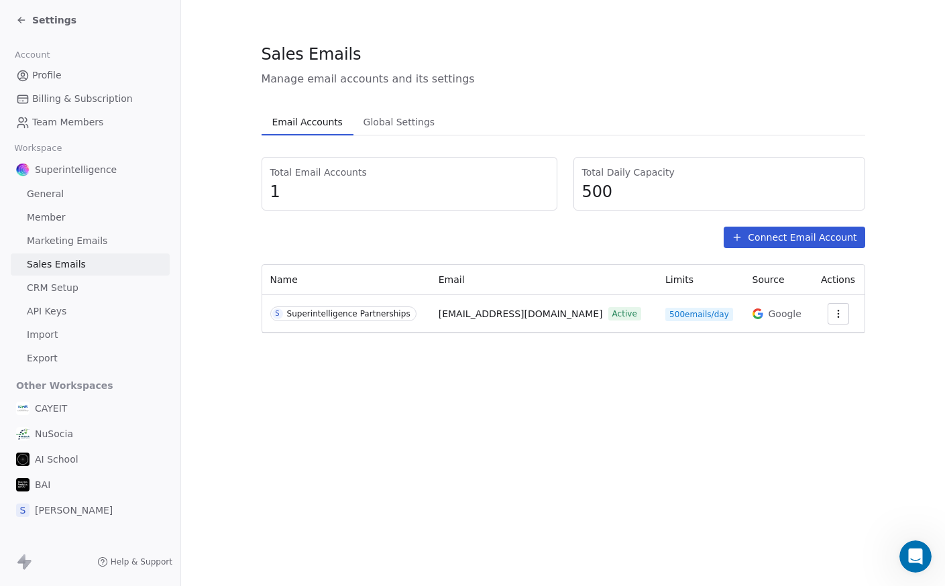
click at [95, 75] on link "Profile" at bounding box center [90, 75] width 159 height 22
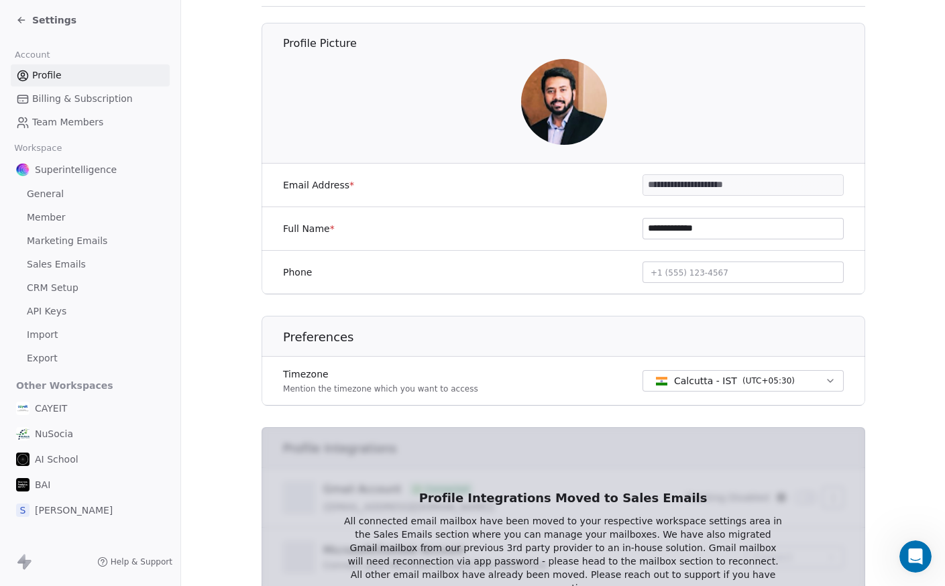
scroll to position [268, 0]
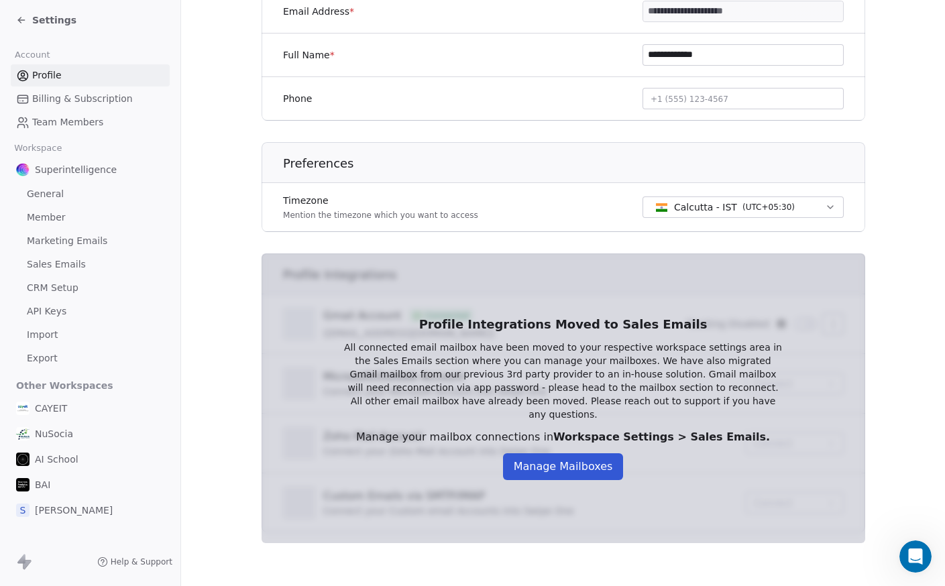
click at [582, 459] on button "Manage Mailboxes" at bounding box center [563, 466] width 121 height 27
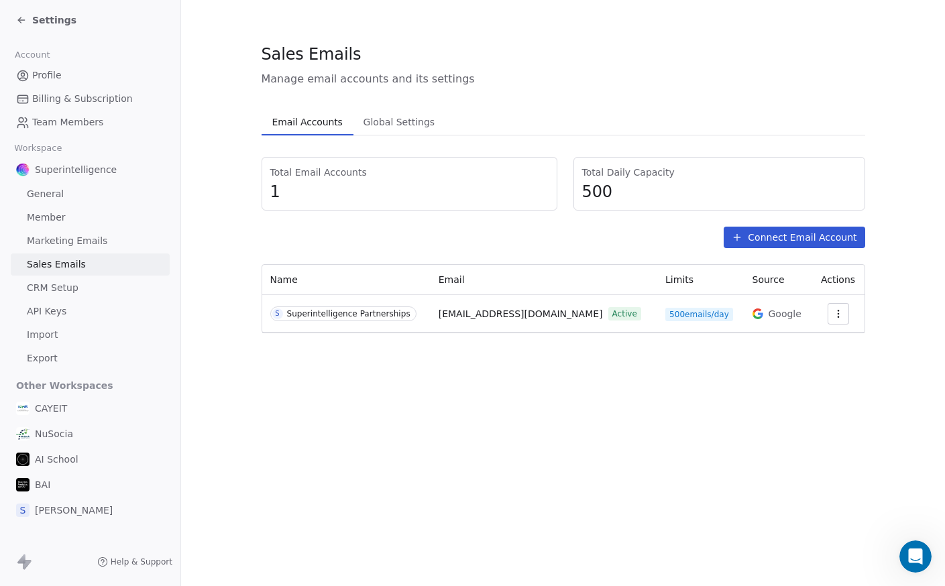
click at [838, 319] on icon "button" at bounding box center [838, 313] width 11 height 11
click at [832, 351] on div "Settings" at bounding box center [810, 343] width 70 height 21
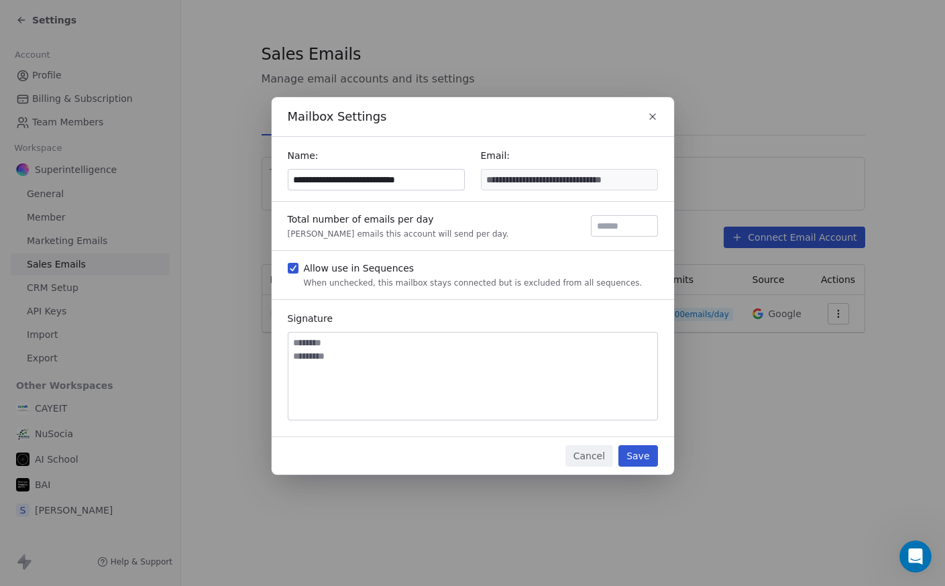
click at [654, 120] on icon "button" at bounding box center [652, 116] width 11 height 11
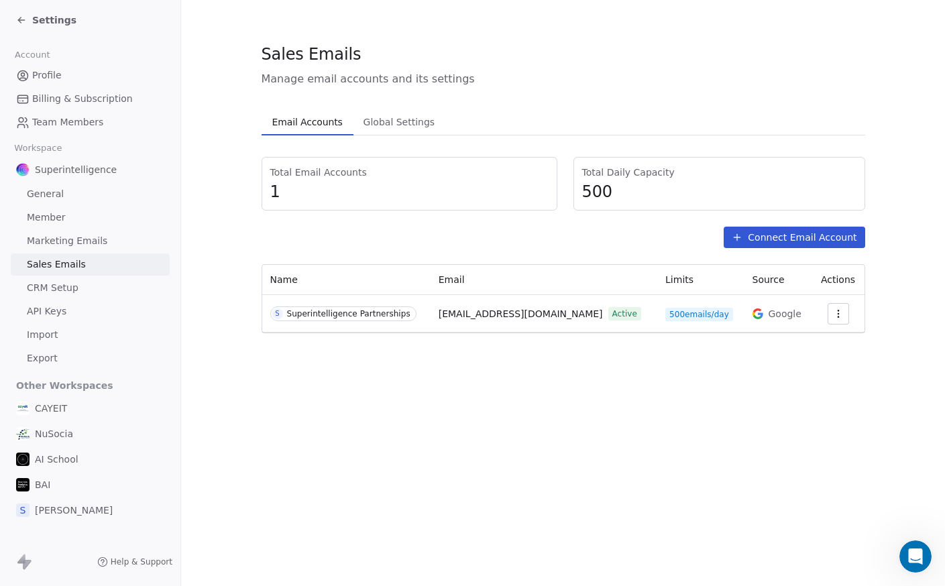
click at [399, 110] on div "Sales Emails Manage email accounts and its settings Email Accounts Email Accoun…" at bounding box center [564, 188] width 604 height 290
click at [398, 132] on button "Global Settings Global Settings" at bounding box center [398, 122] width 91 height 27
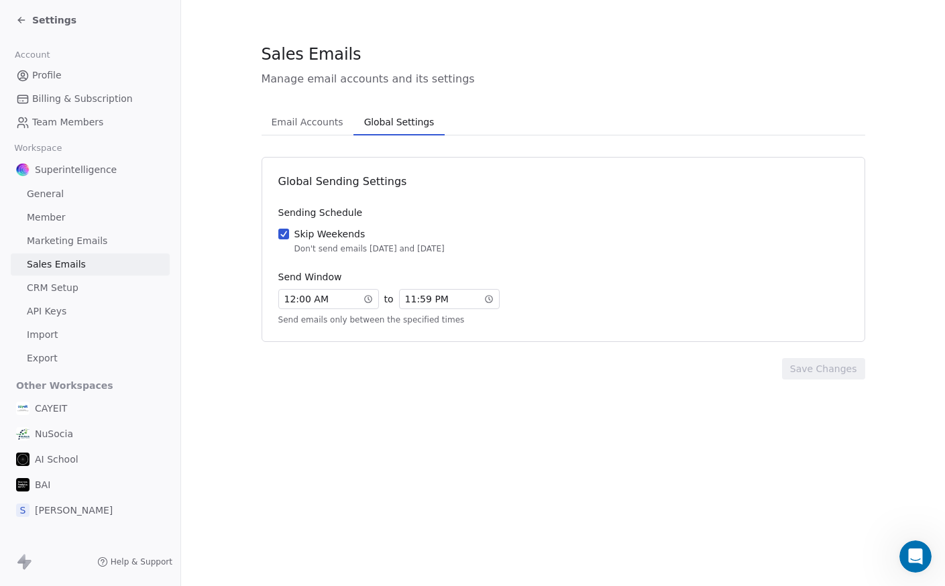
click at [302, 115] on span "Email Accounts" at bounding box center [307, 122] width 82 height 19
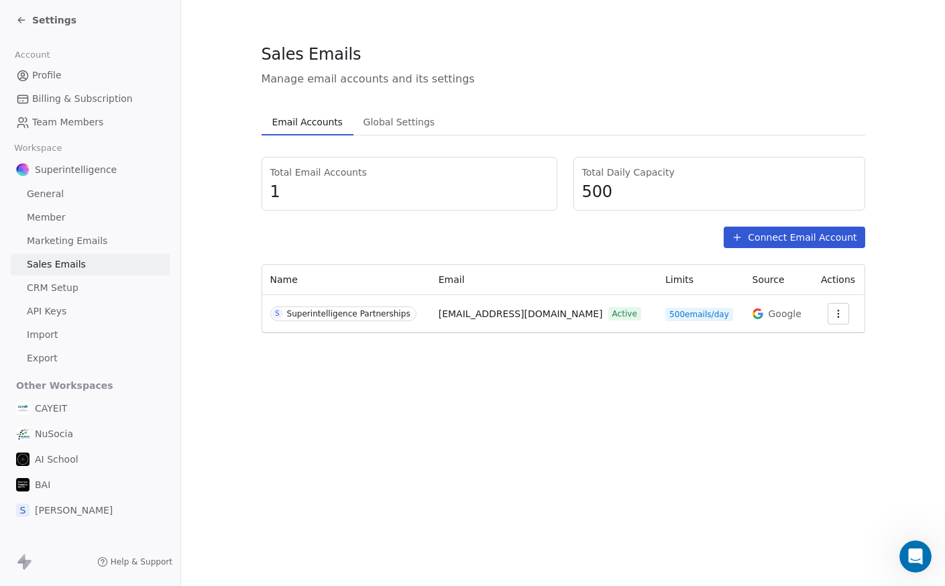
click at [68, 26] on span "Settings" at bounding box center [54, 19] width 44 height 13
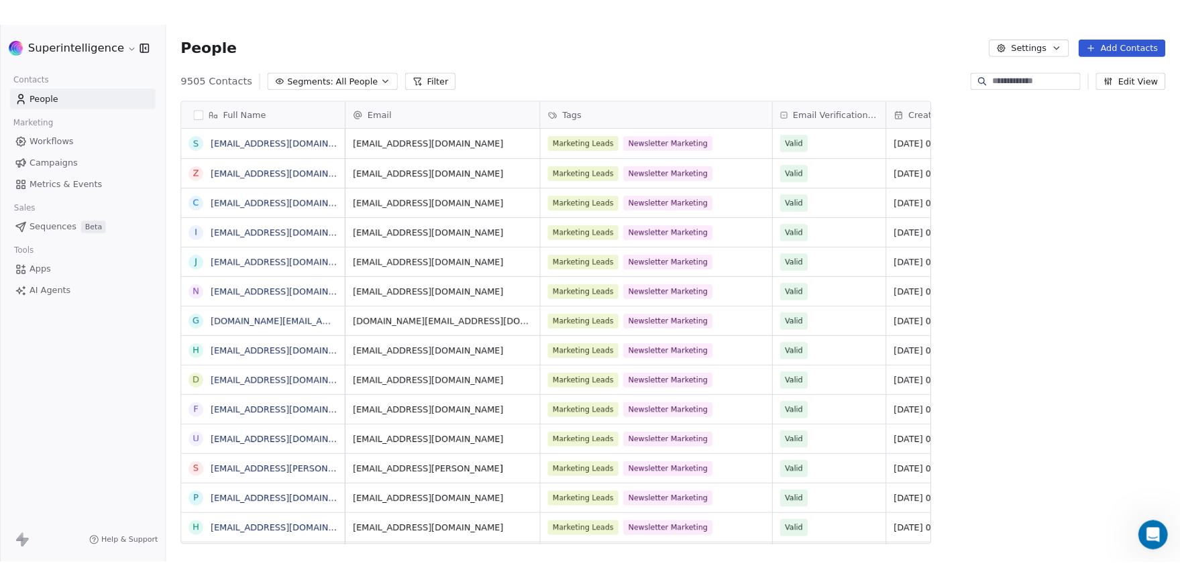
scroll to position [506, 1096]
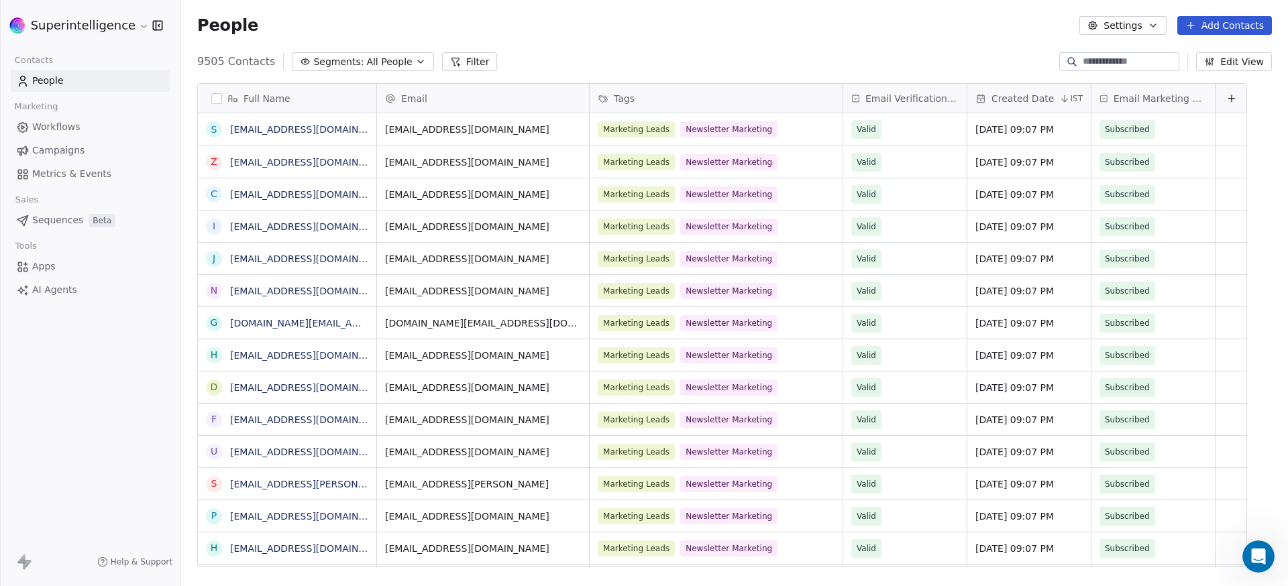
click at [596, 63] on div "9505 Contacts Segments: All People Filter Edit View" at bounding box center [734, 61] width 1107 height 21
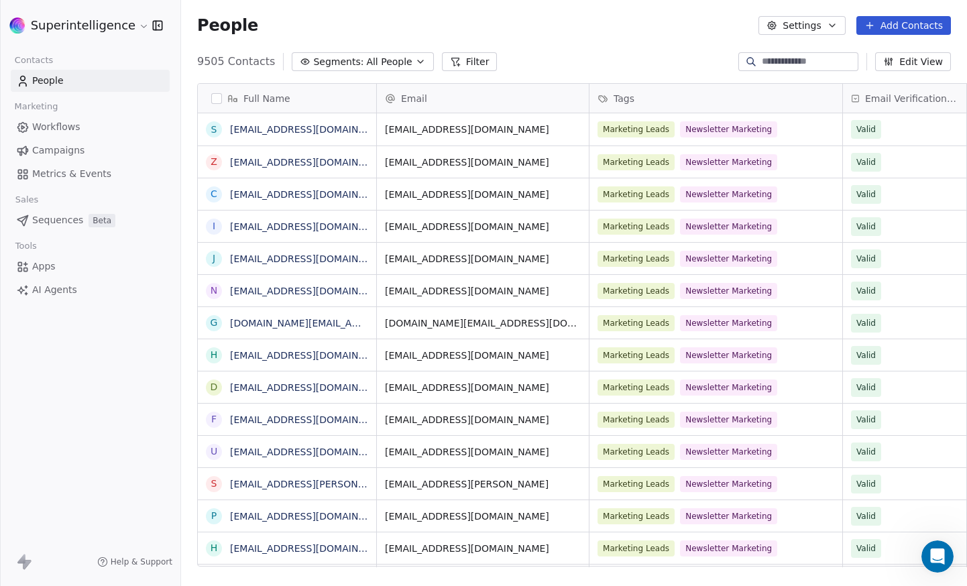
scroll to position [506, 776]
